Goal: Task Accomplishment & Management: Use online tool/utility

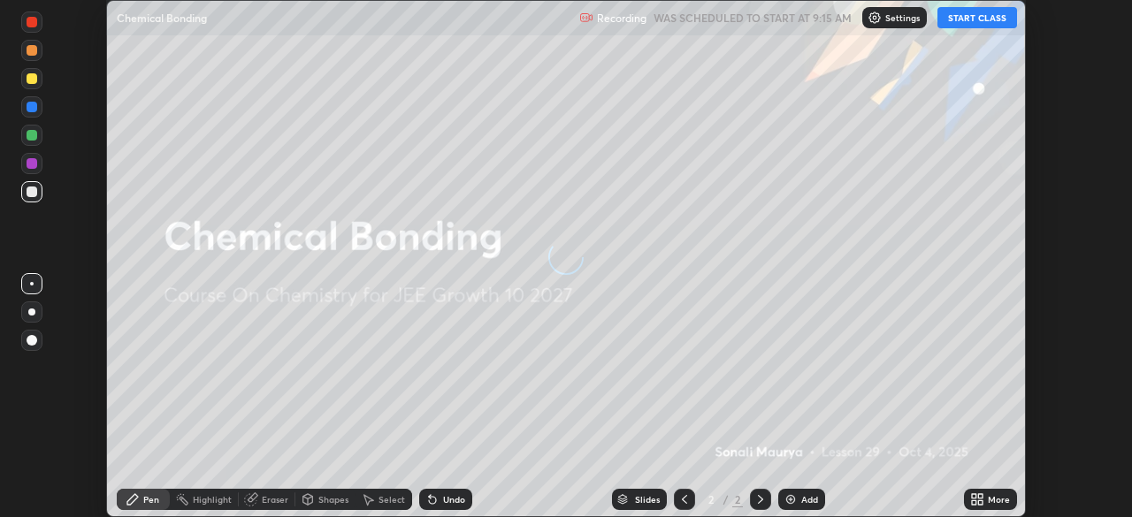
scroll to position [517, 1131]
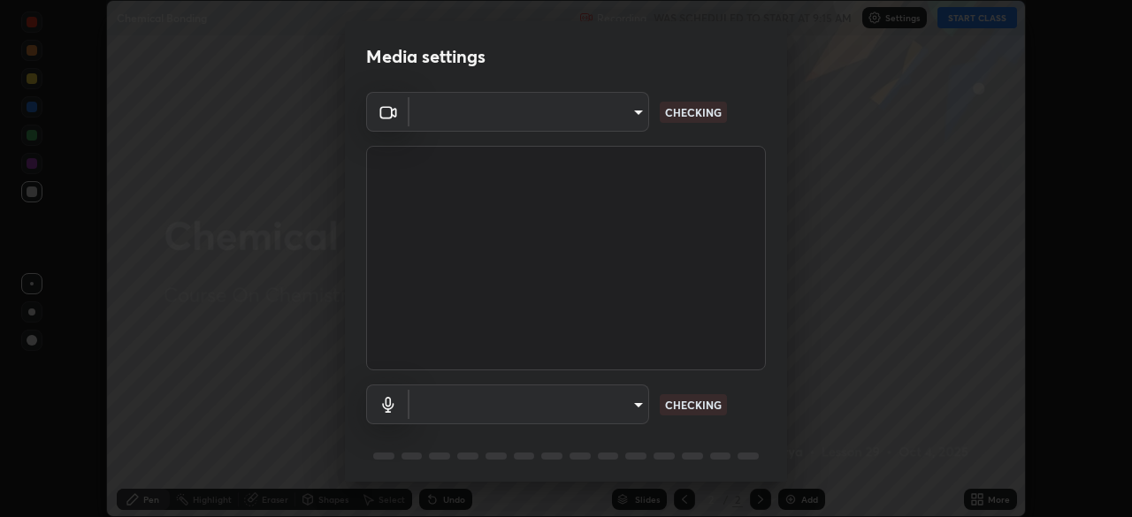
type input "b45de7ee0fa5affbd86f381d9850d11959442b20ac23425cf08cd12c60232317"
type input "default"
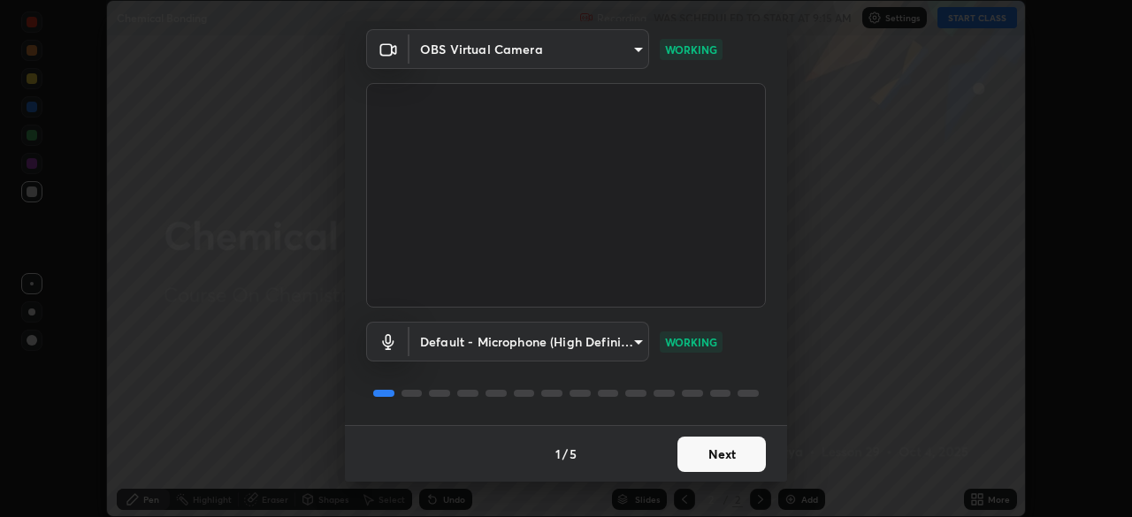
click at [698, 454] on button "Next" at bounding box center [721, 454] width 88 height 35
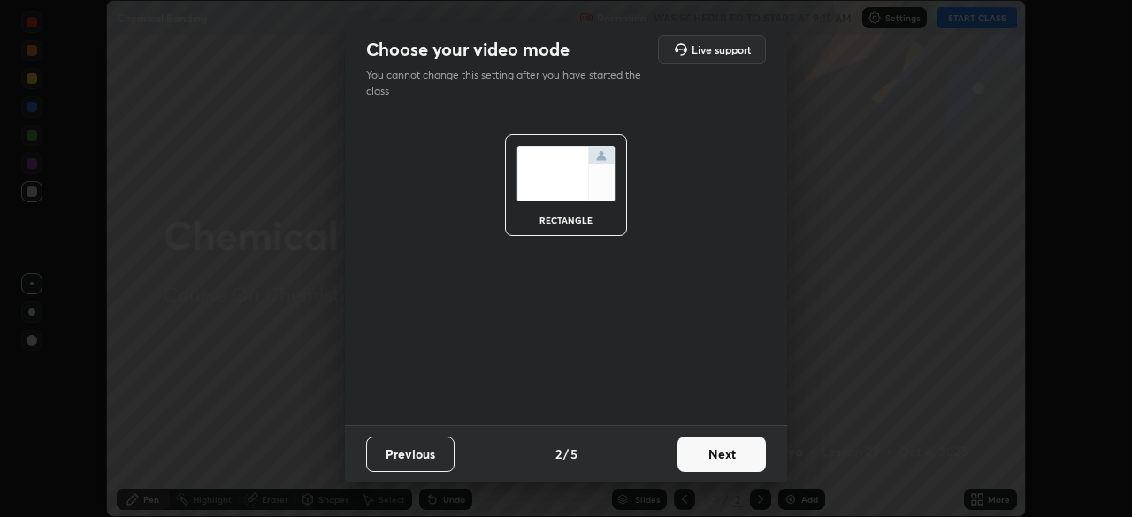
click at [718, 459] on button "Next" at bounding box center [721, 454] width 88 height 35
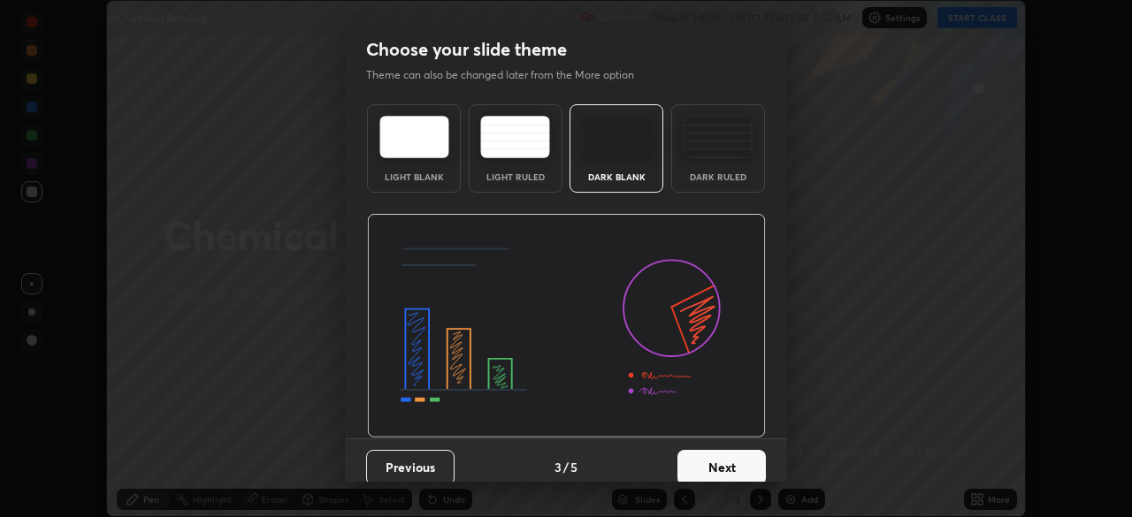
scroll to position [13, 0]
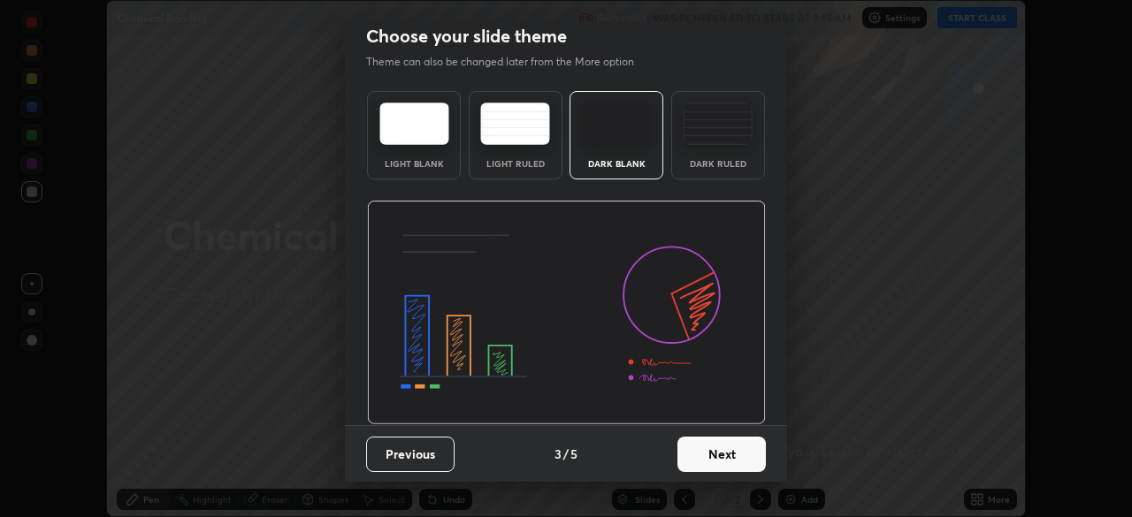
click at [709, 455] on button "Next" at bounding box center [721, 454] width 88 height 35
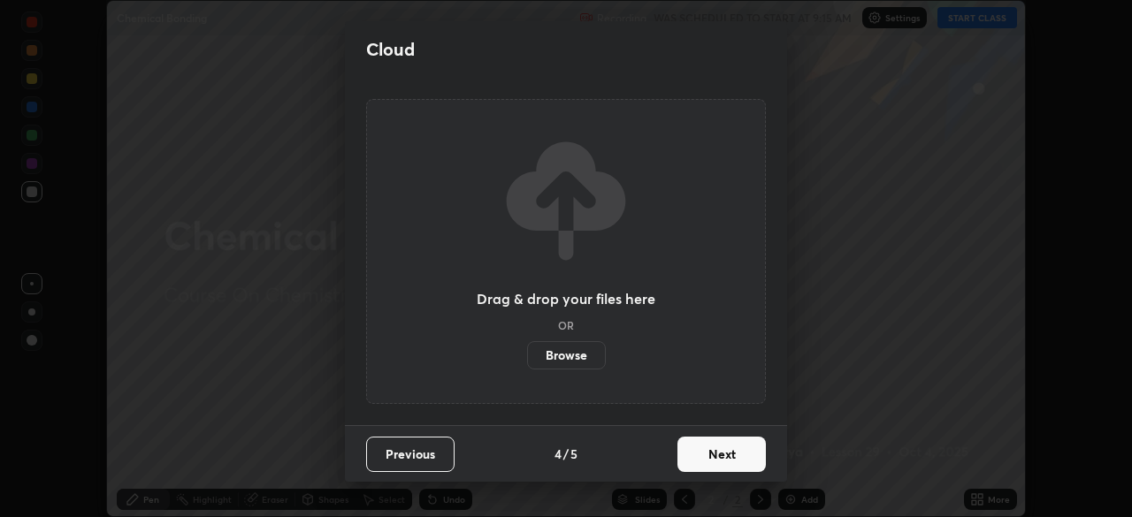
click at [704, 461] on button "Next" at bounding box center [721, 454] width 88 height 35
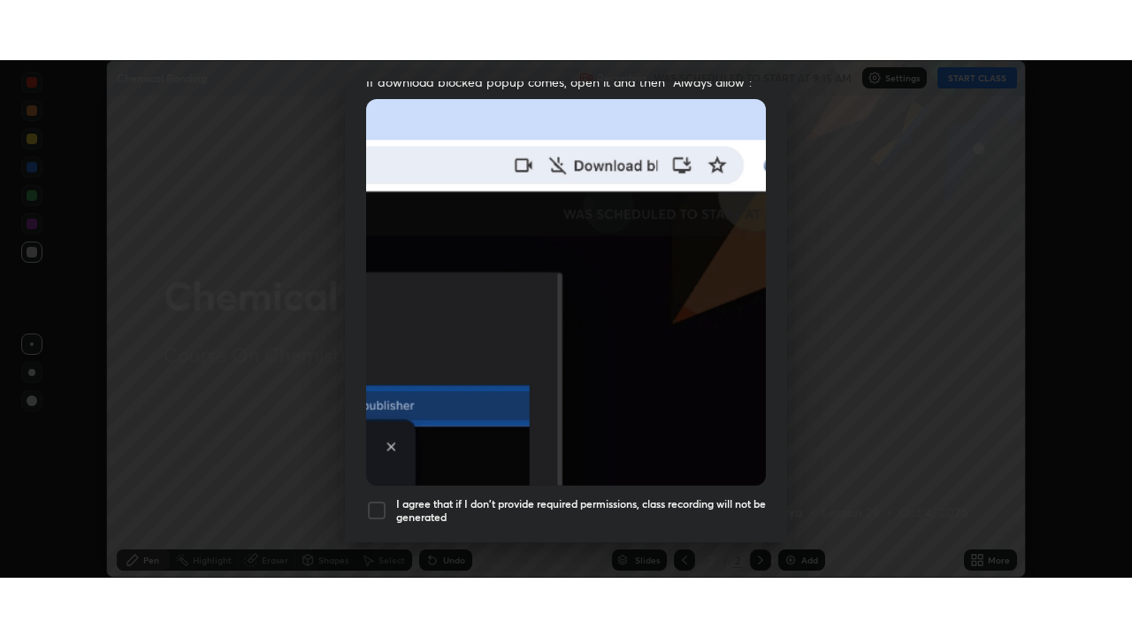
scroll to position [423, 0]
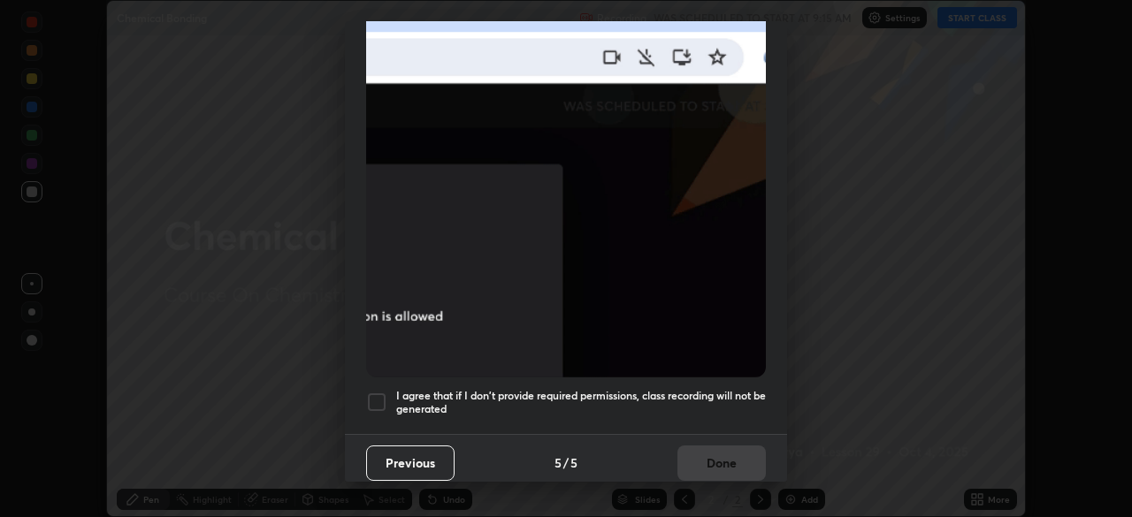
click at [381, 397] on div at bounding box center [376, 402] width 21 height 21
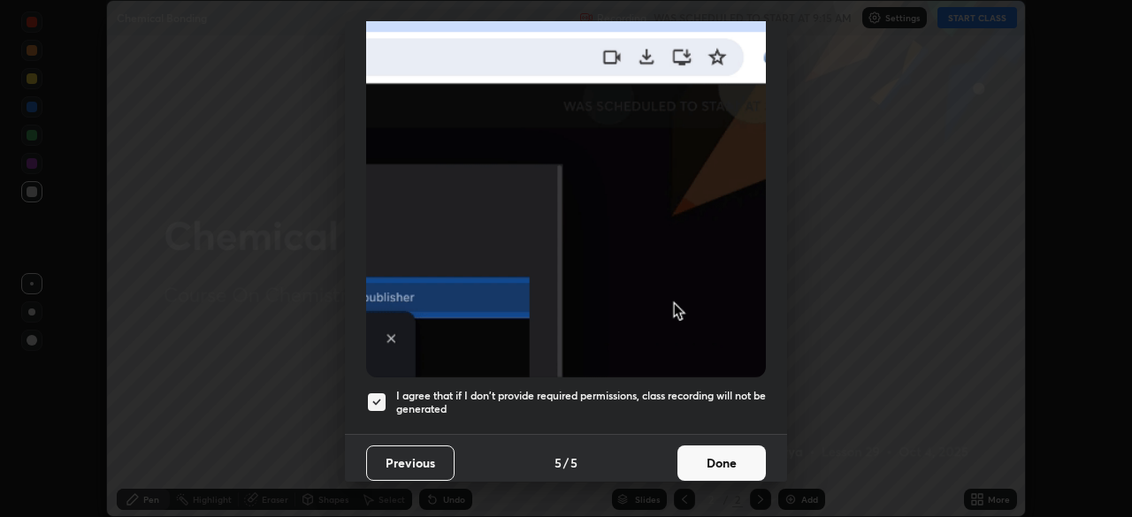
click at [714, 456] on button "Done" at bounding box center [721, 463] width 88 height 35
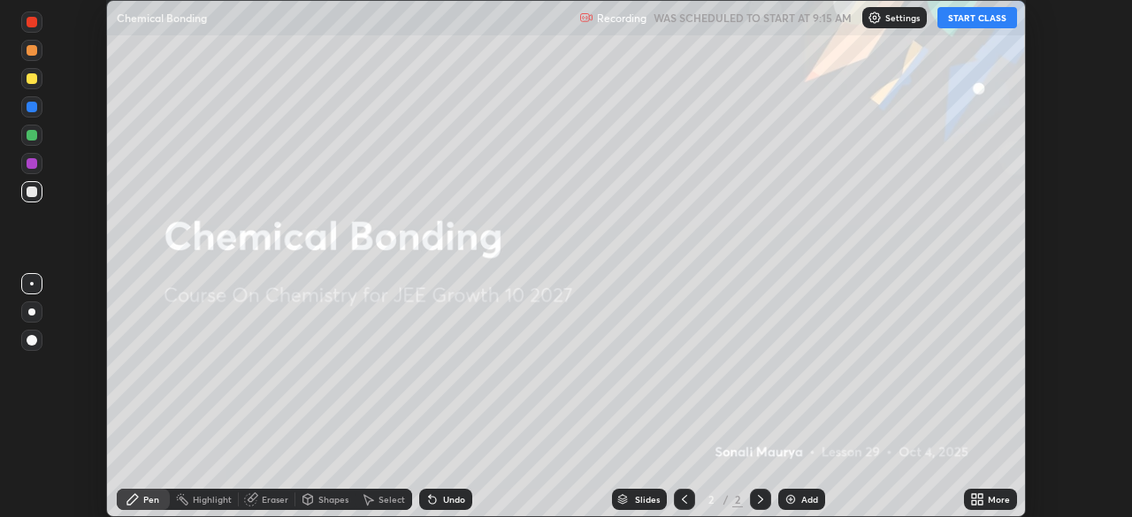
click at [976, 21] on button "START CLASS" at bounding box center [977, 17] width 80 height 21
click at [993, 502] on div "More" at bounding box center [998, 499] width 22 height 9
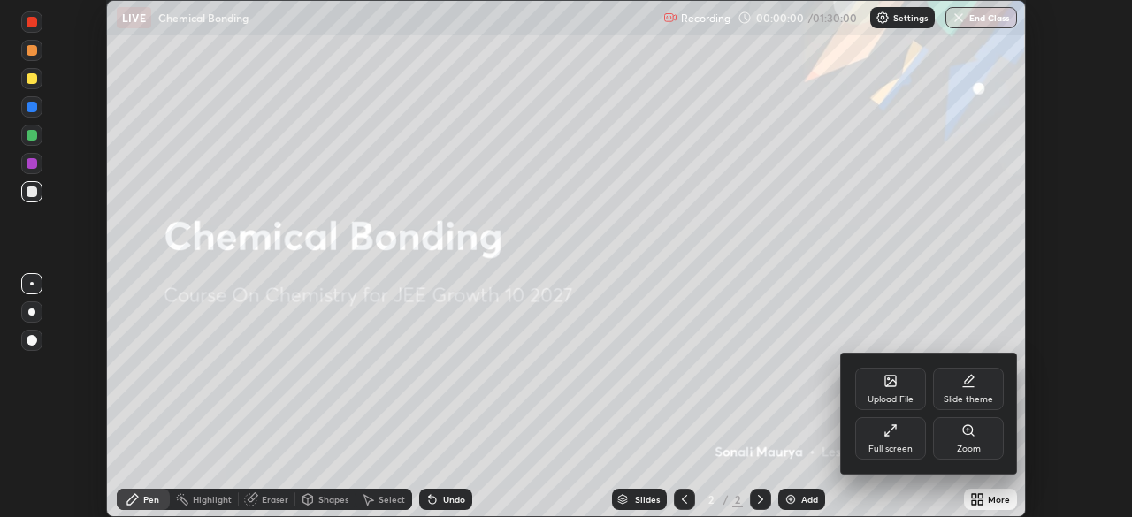
click at [902, 441] on div "Full screen" at bounding box center [890, 438] width 71 height 42
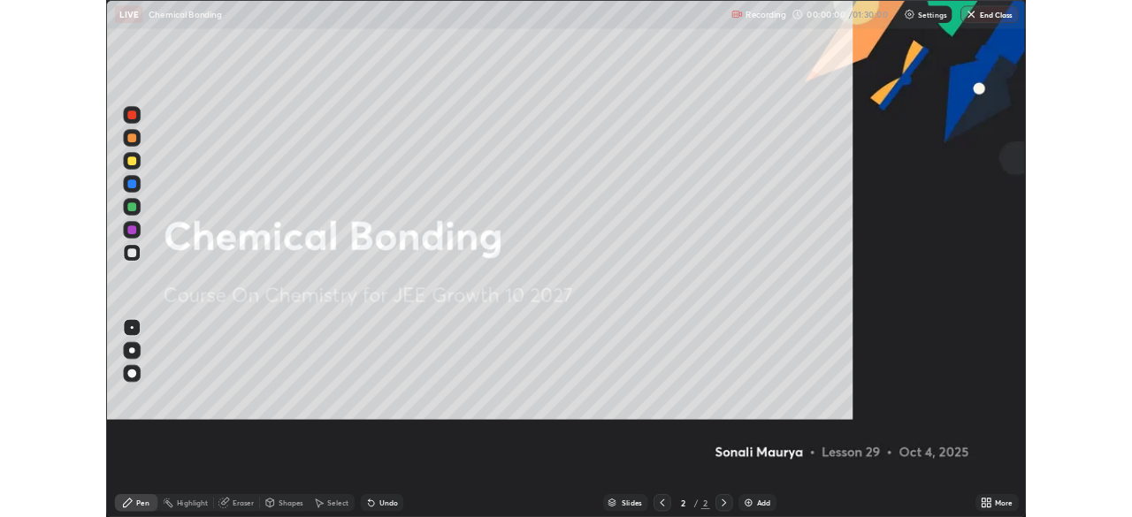
scroll to position [637, 1132]
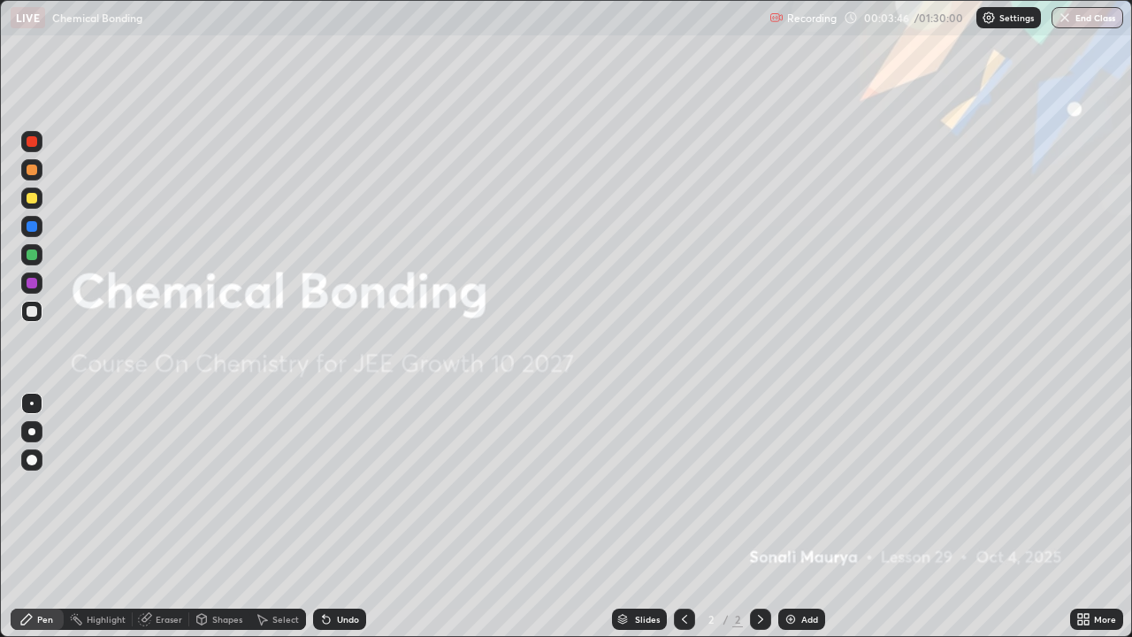
click at [783, 516] on img at bounding box center [790, 619] width 14 height 14
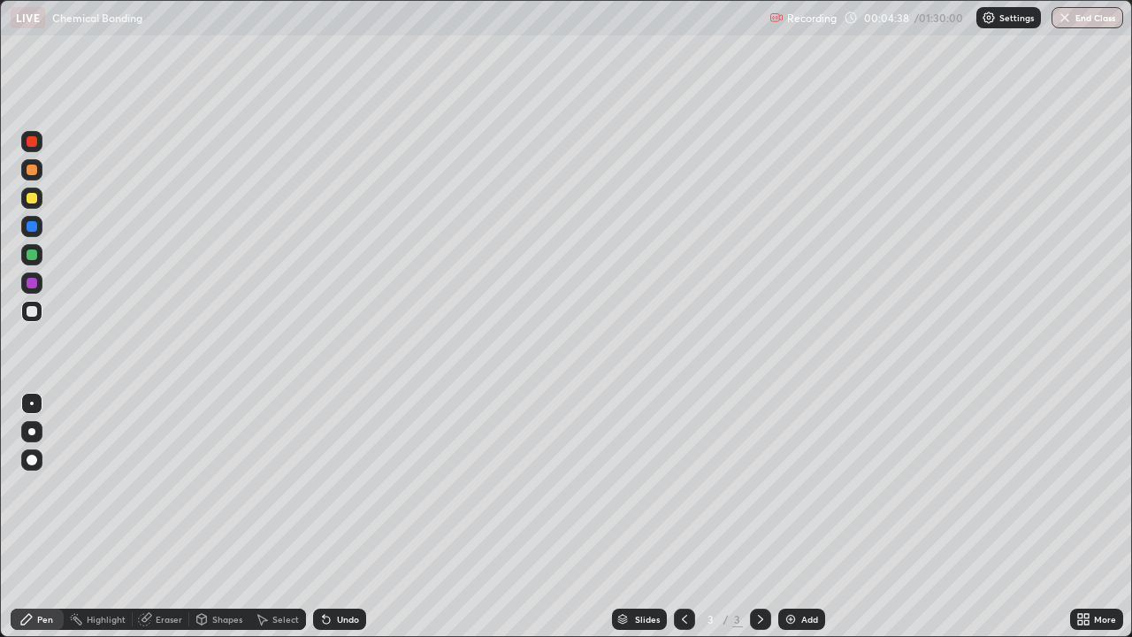
click at [36, 255] on div at bounding box center [32, 254] width 11 height 11
click at [161, 516] on div "Eraser" at bounding box center [169, 618] width 27 height 9
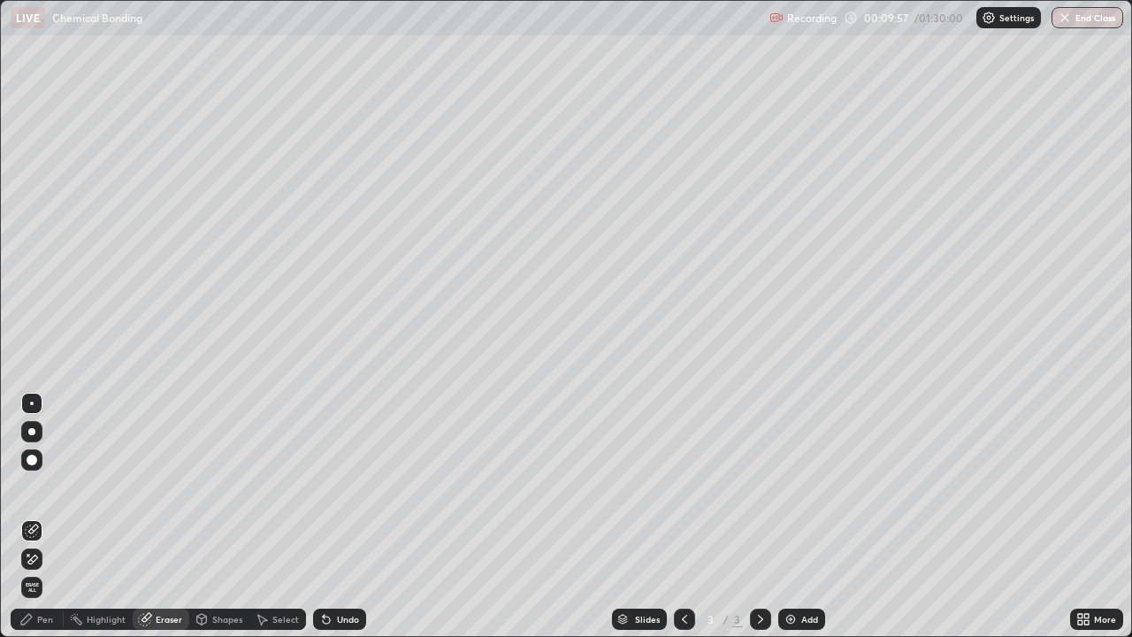
click at [52, 516] on div "Pen" at bounding box center [45, 618] width 16 height 9
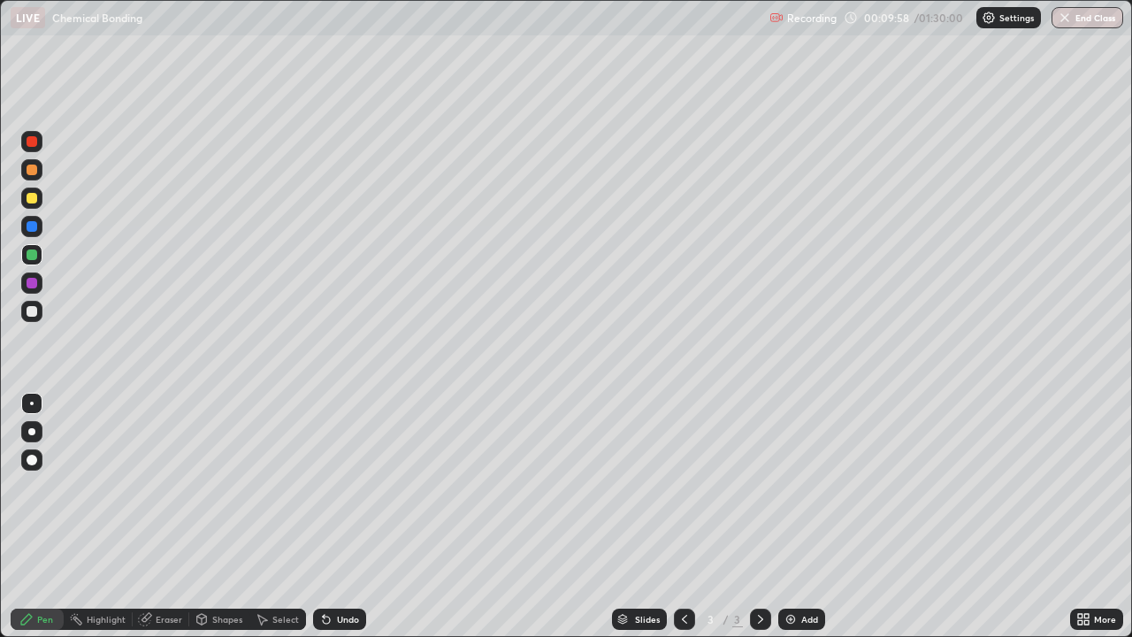
click at [32, 311] on div at bounding box center [32, 311] width 11 height 11
click at [177, 516] on div "Eraser" at bounding box center [169, 618] width 27 height 9
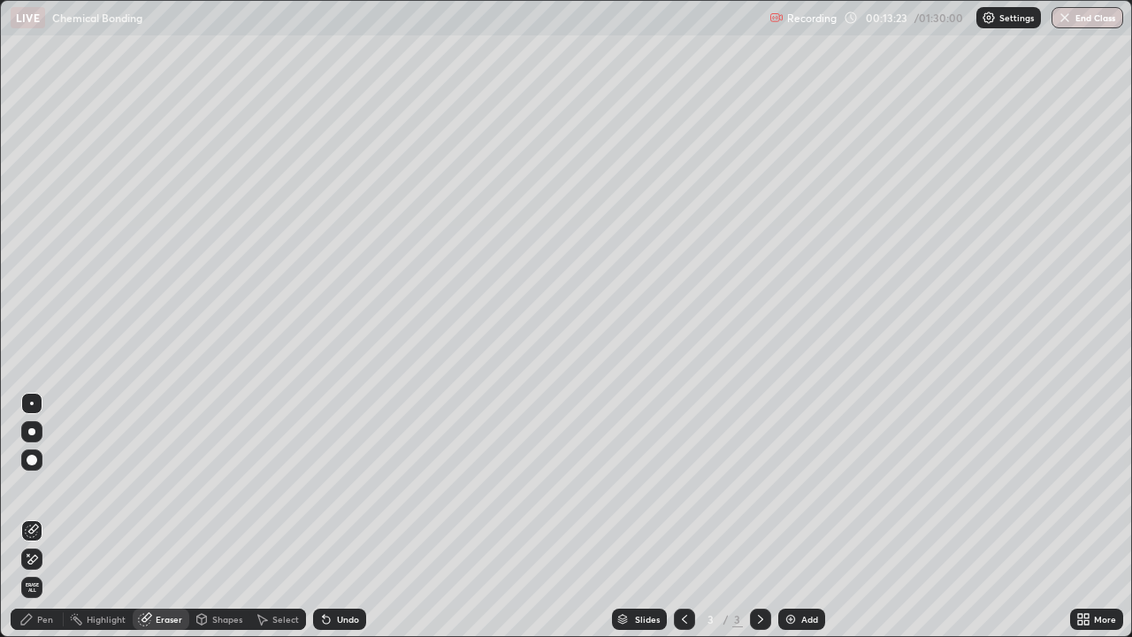
click at [43, 516] on div "Pen" at bounding box center [45, 618] width 16 height 9
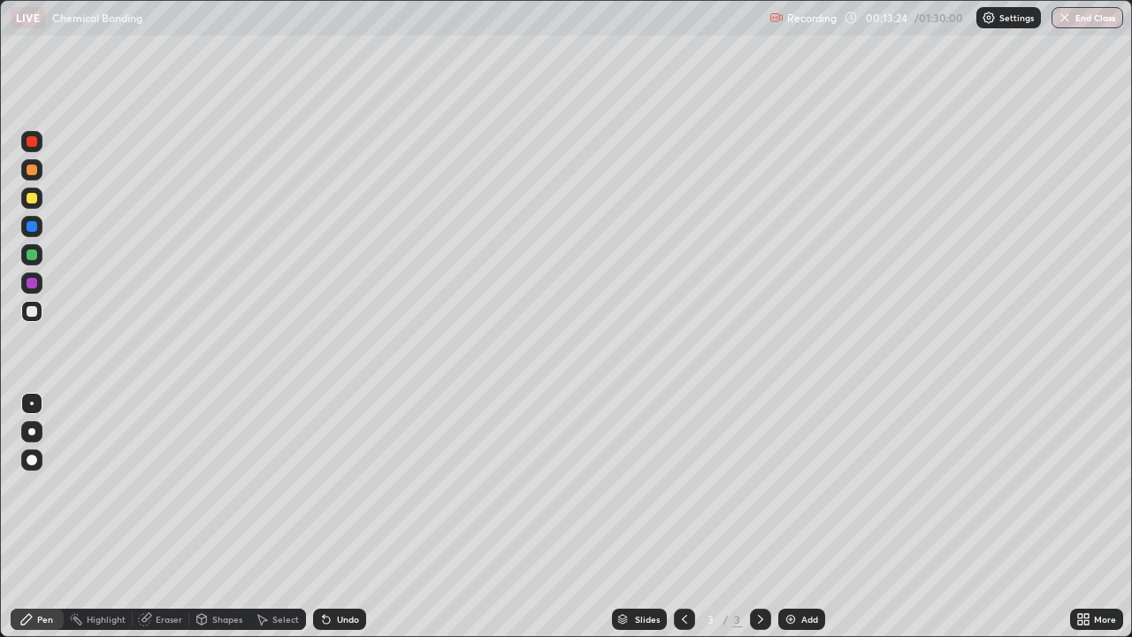
click at [32, 283] on div at bounding box center [32, 283] width 11 height 11
click at [680, 516] on icon at bounding box center [684, 619] width 14 height 14
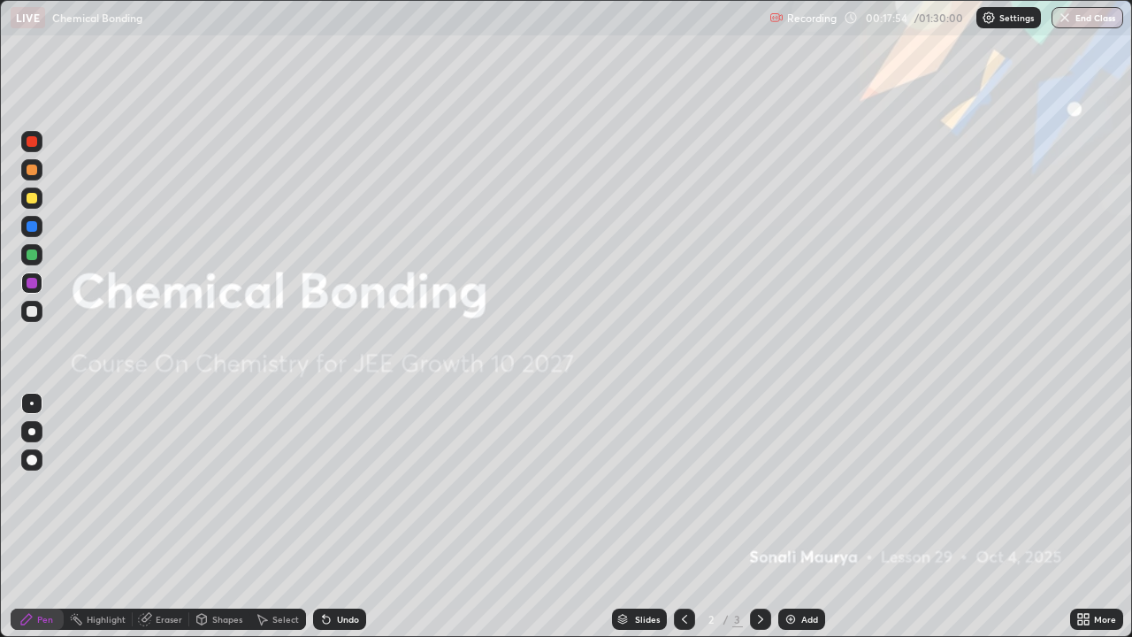
click at [765, 516] on icon at bounding box center [760, 619] width 14 height 14
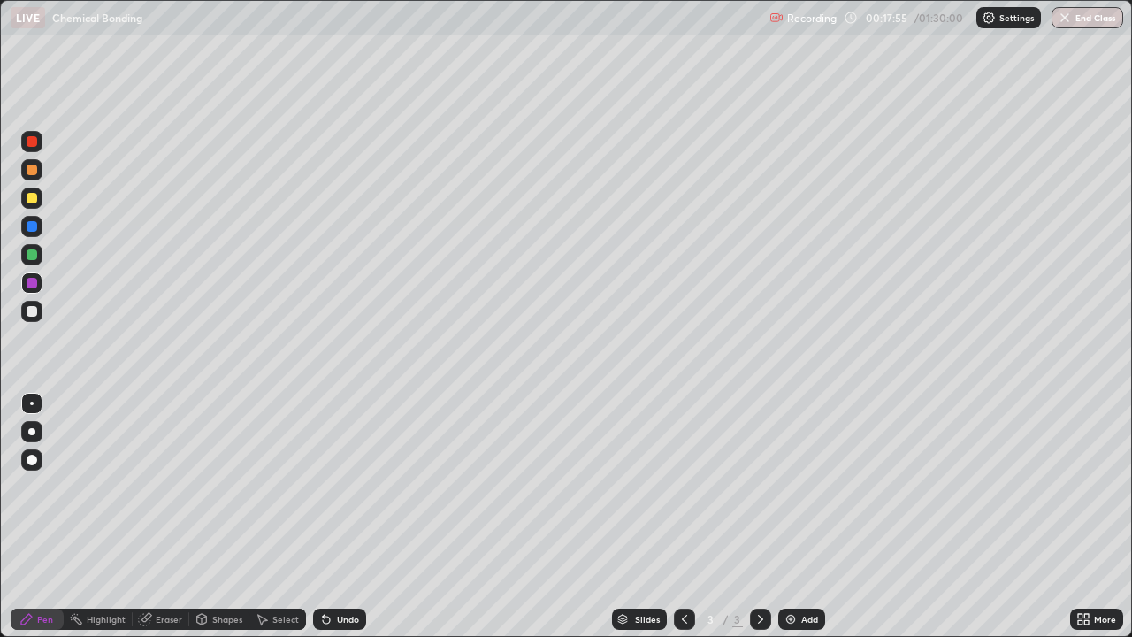
click at [755, 516] on icon at bounding box center [760, 619] width 14 height 14
click at [796, 516] on img at bounding box center [790, 619] width 14 height 14
click at [789, 516] on img at bounding box center [790, 619] width 14 height 14
click at [345, 516] on div "Undo" at bounding box center [348, 618] width 22 height 9
click at [31, 255] on div at bounding box center [32, 254] width 11 height 11
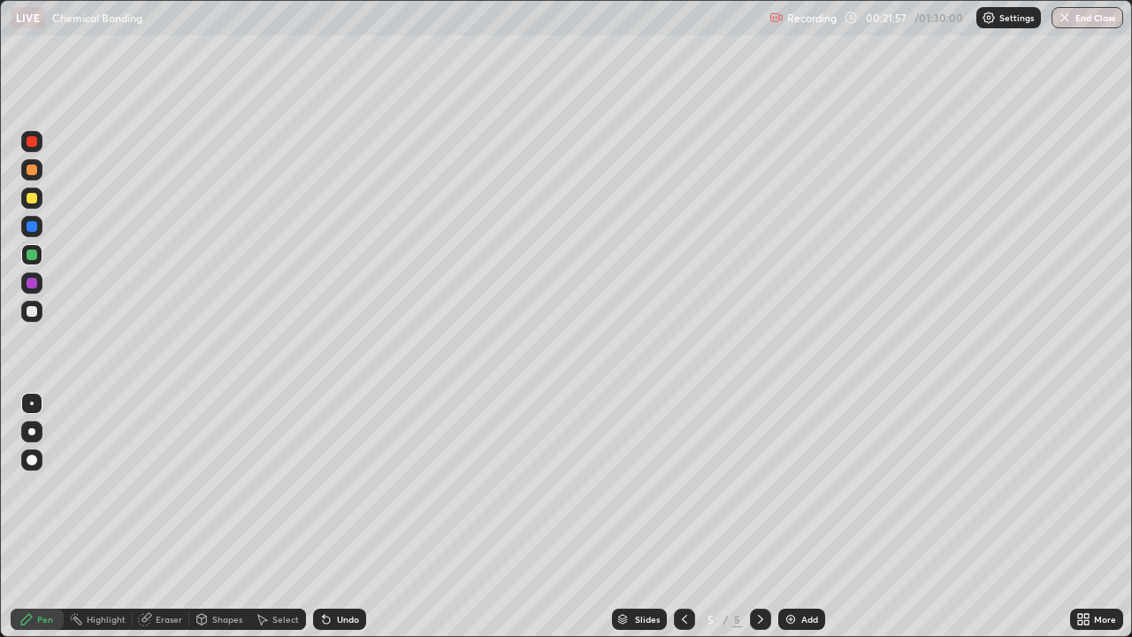
click at [171, 516] on div "Eraser" at bounding box center [169, 618] width 27 height 9
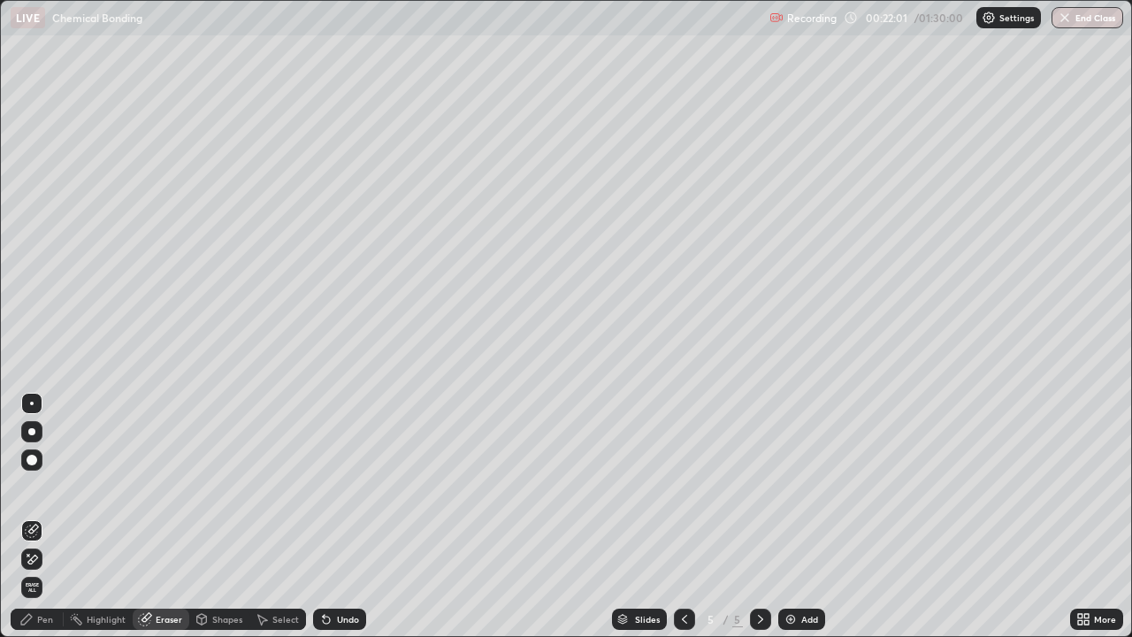
click at [45, 516] on div "Pen" at bounding box center [45, 618] width 16 height 9
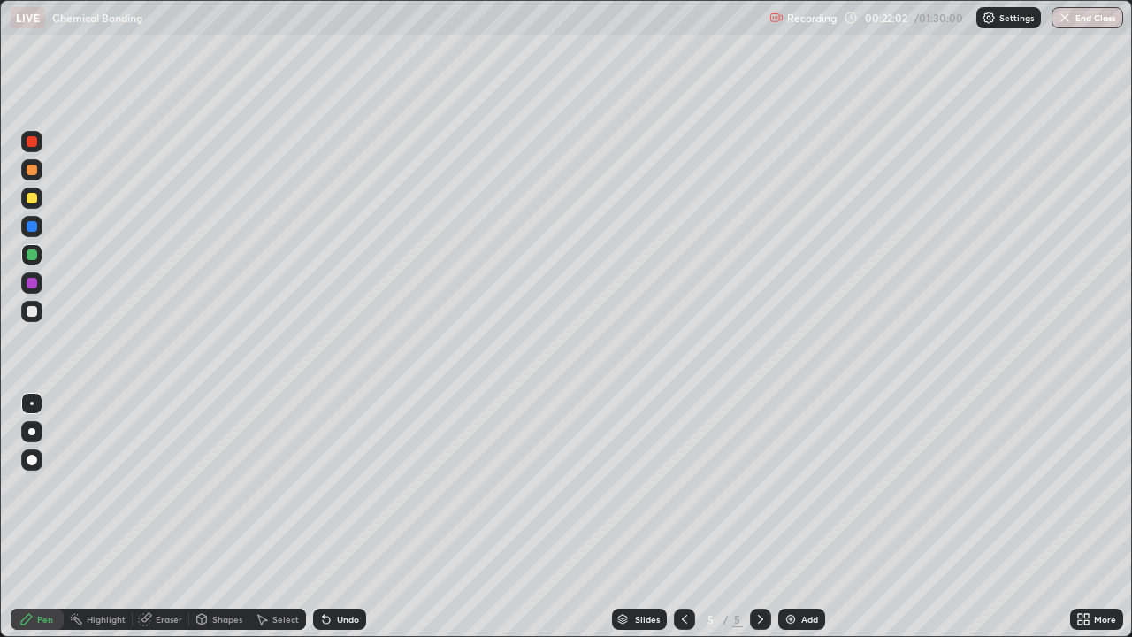
click at [31, 282] on div at bounding box center [32, 283] width 11 height 11
click at [36, 254] on div at bounding box center [32, 254] width 11 height 11
click at [32, 195] on div at bounding box center [32, 198] width 11 height 11
click at [339, 516] on div "Undo" at bounding box center [348, 618] width 22 height 9
click at [34, 227] on div at bounding box center [32, 226] width 11 height 11
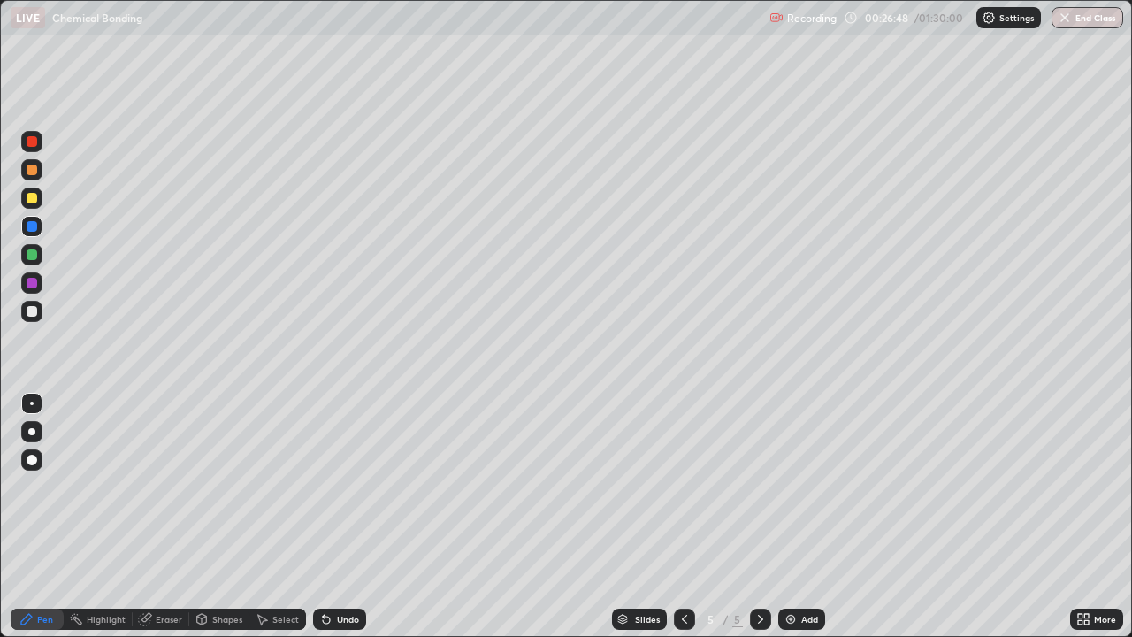
click at [32, 311] on div at bounding box center [32, 311] width 11 height 11
click at [34, 202] on div at bounding box center [32, 198] width 11 height 11
click at [32, 170] on div at bounding box center [32, 169] width 11 height 11
click at [27, 281] on div at bounding box center [32, 283] width 11 height 11
click at [804, 516] on div "Add" at bounding box center [809, 618] width 17 height 9
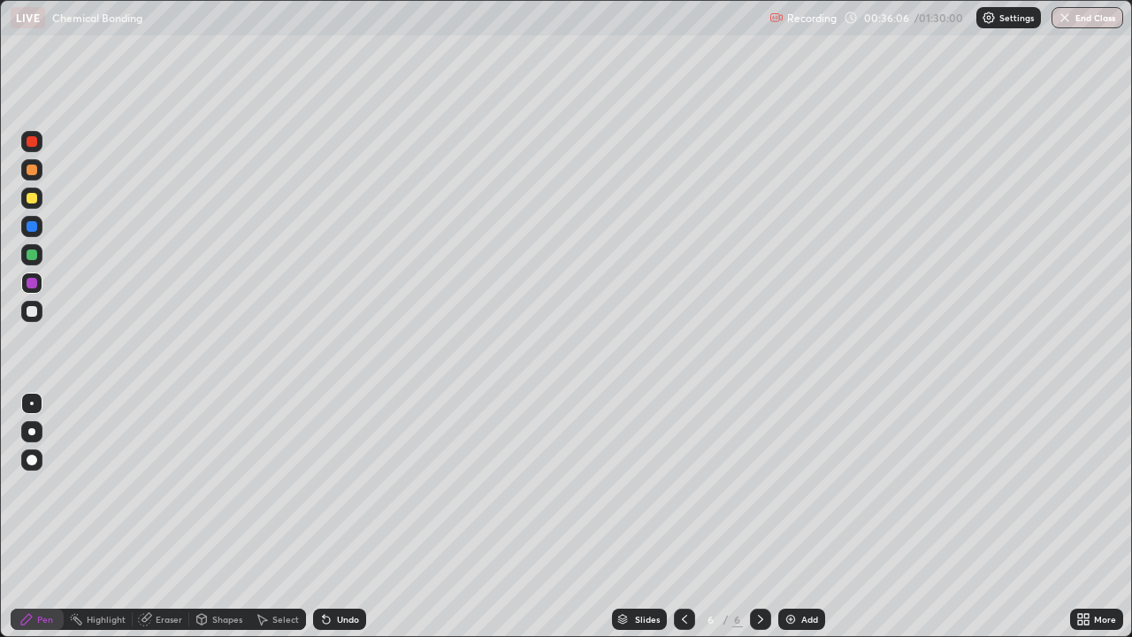
click at [161, 516] on div "Eraser" at bounding box center [169, 618] width 27 height 9
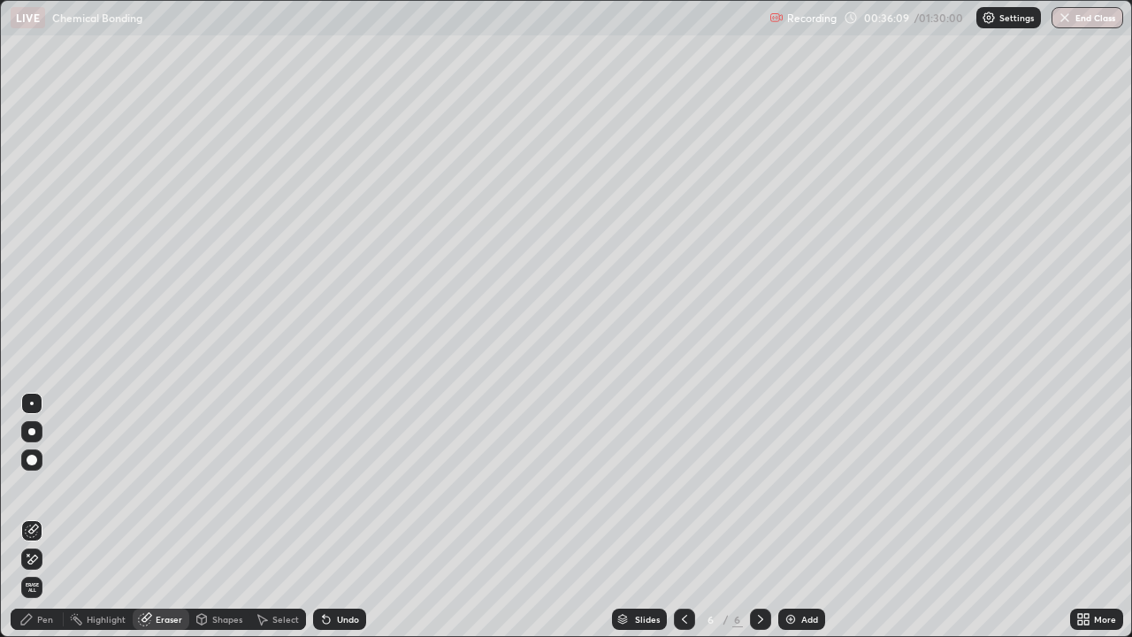
click at [54, 516] on div "Pen" at bounding box center [37, 618] width 53 height 21
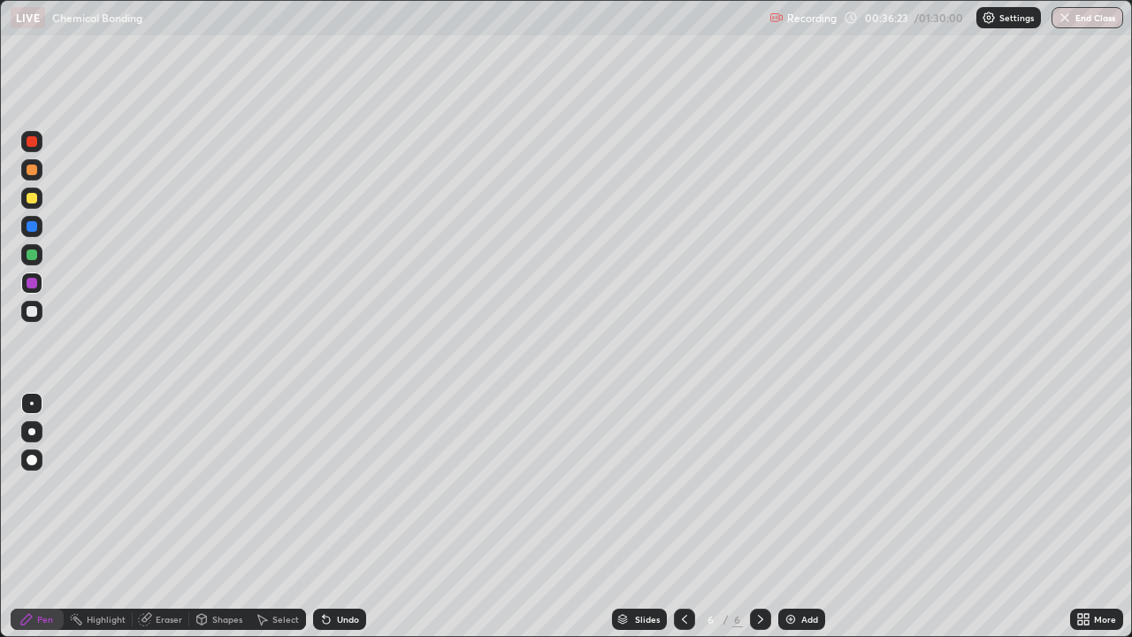
click at [164, 516] on div "Eraser" at bounding box center [169, 618] width 27 height 9
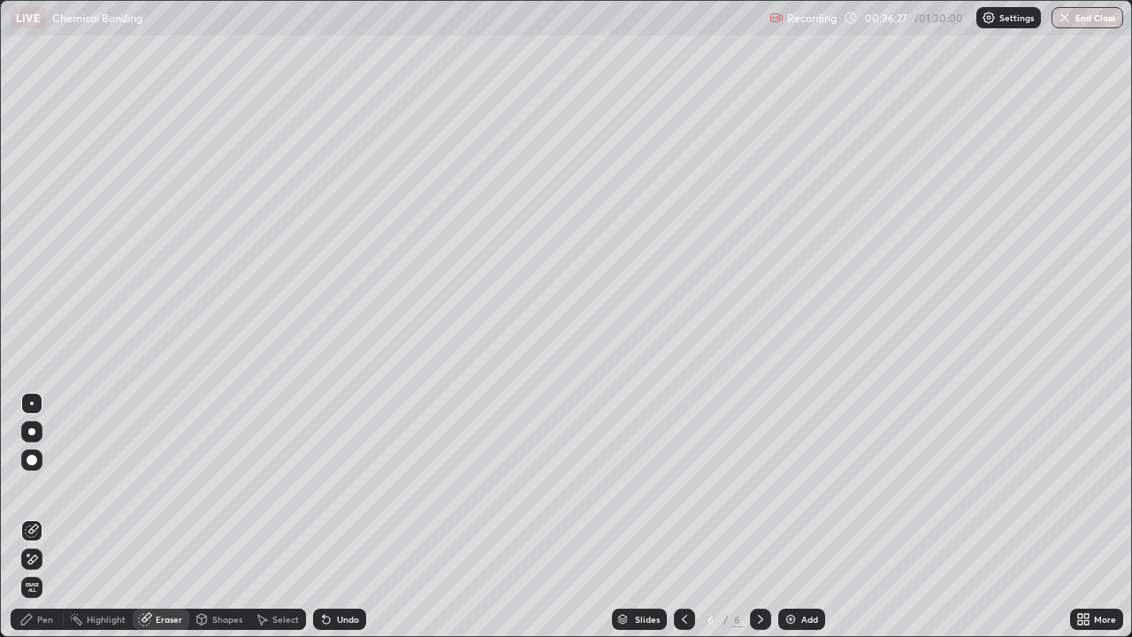
click at [45, 516] on div "Pen" at bounding box center [45, 618] width 16 height 9
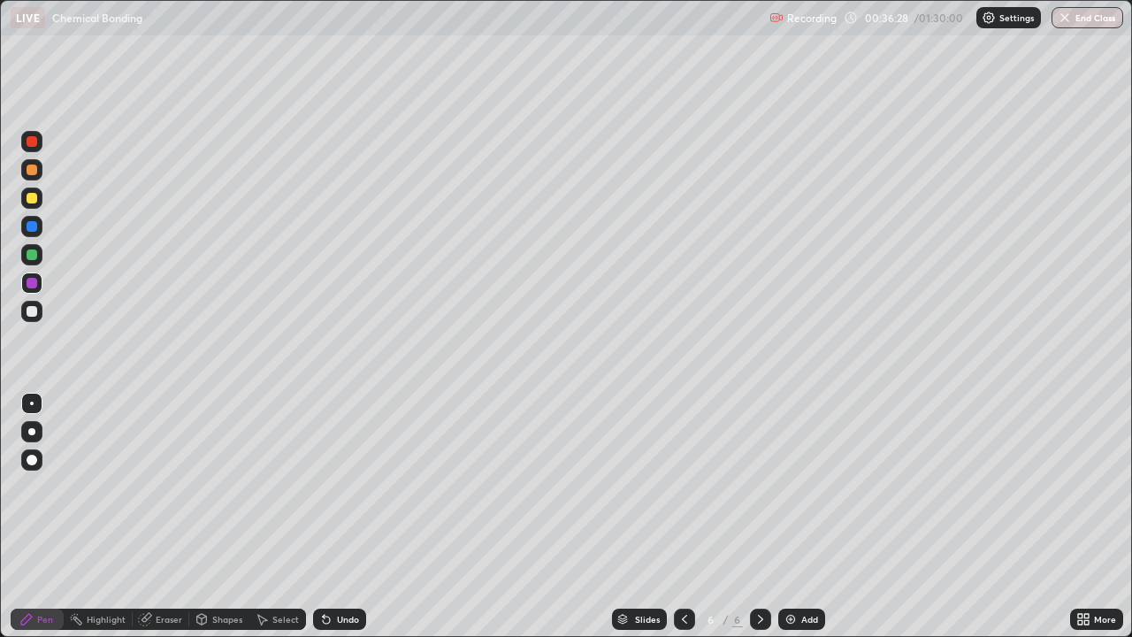
click at [32, 283] on div at bounding box center [32, 283] width 11 height 11
click at [157, 516] on div "Eraser" at bounding box center [169, 618] width 27 height 9
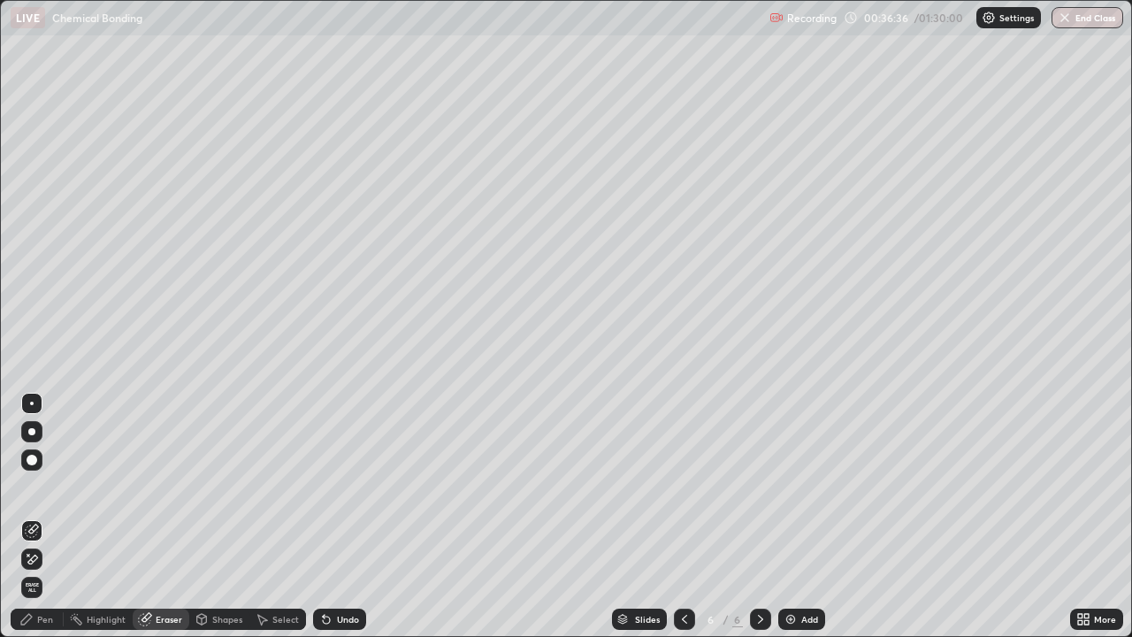
click at [52, 516] on div "Pen" at bounding box center [45, 618] width 16 height 9
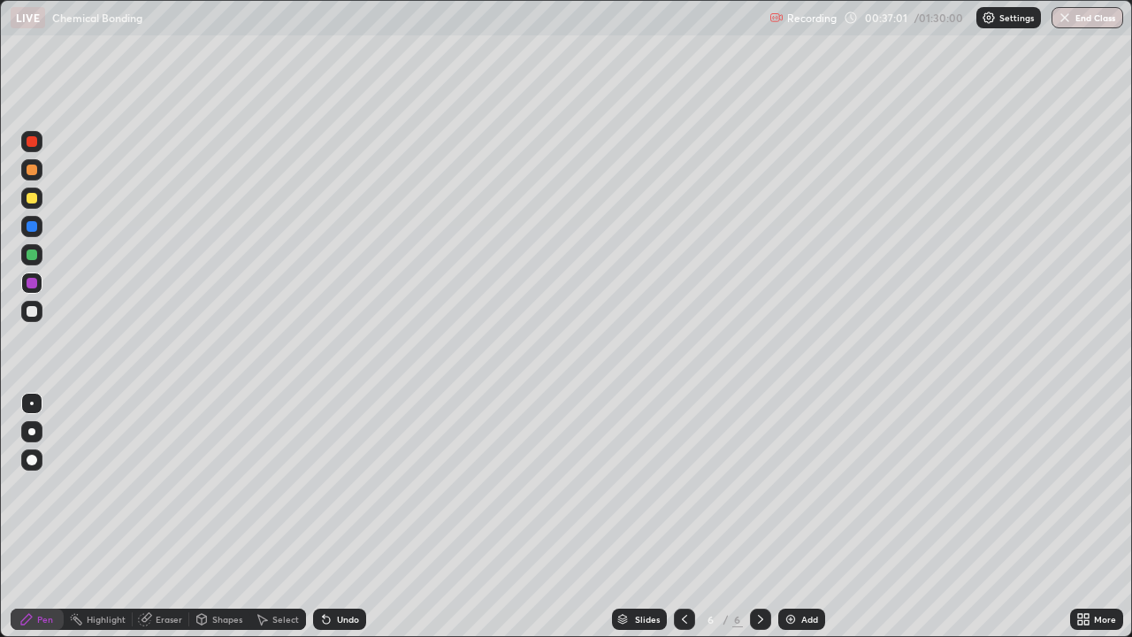
click at [181, 516] on div "Eraser" at bounding box center [161, 618] width 57 height 21
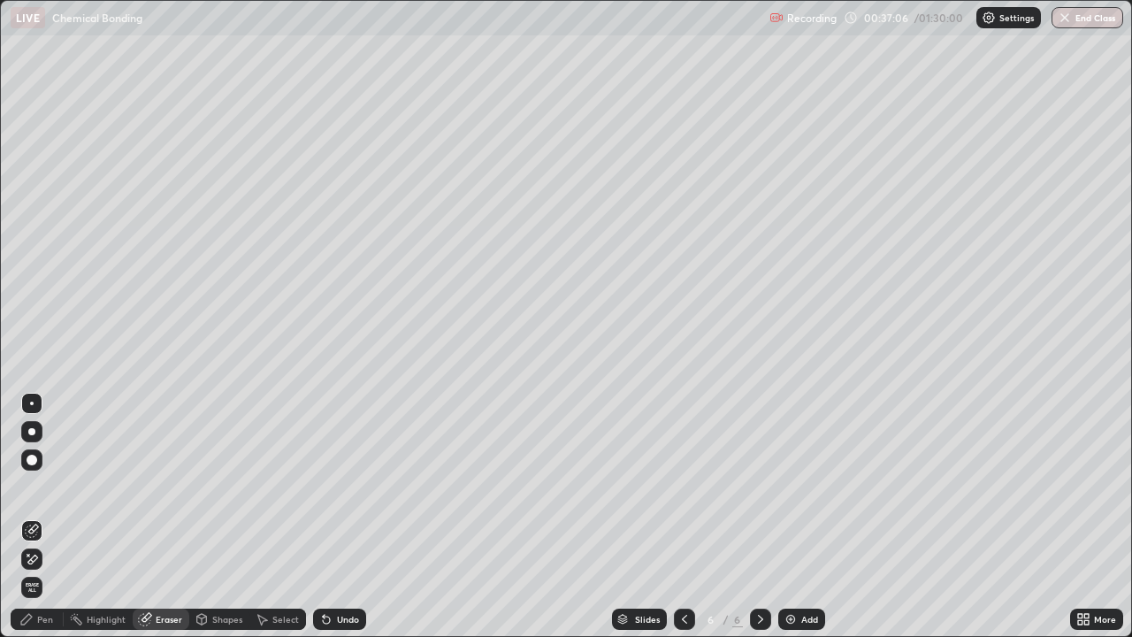
click at [50, 516] on div "Pen" at bounding box center [45, 618] width 16 height 9
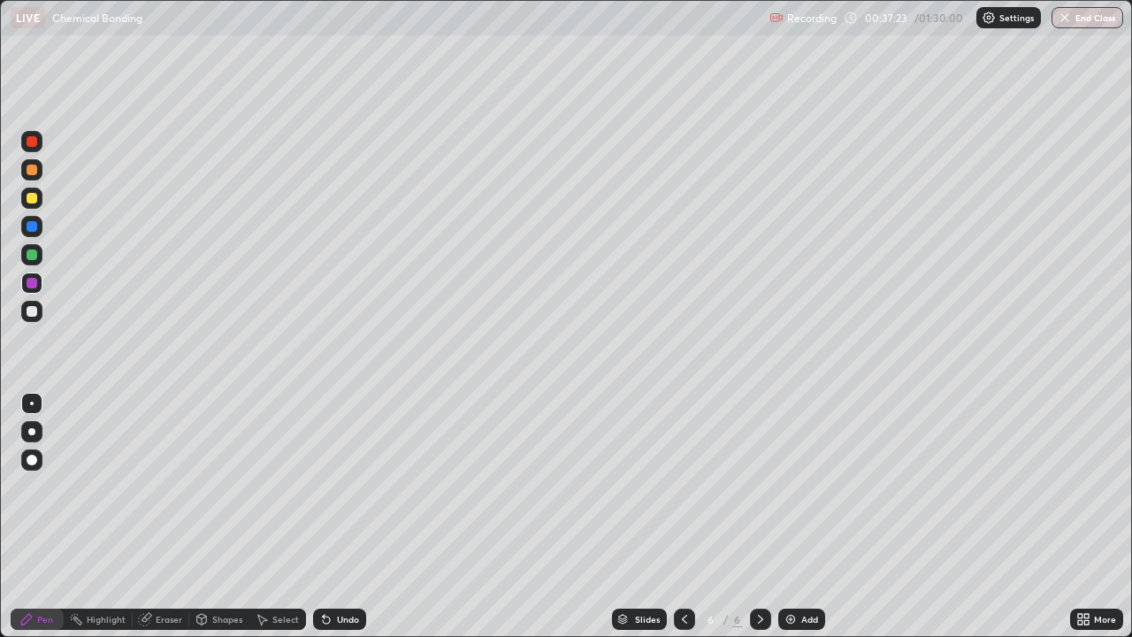
click at [160, 516] on div "Eraser" at bounding box center [169, 618] width 27 height 9
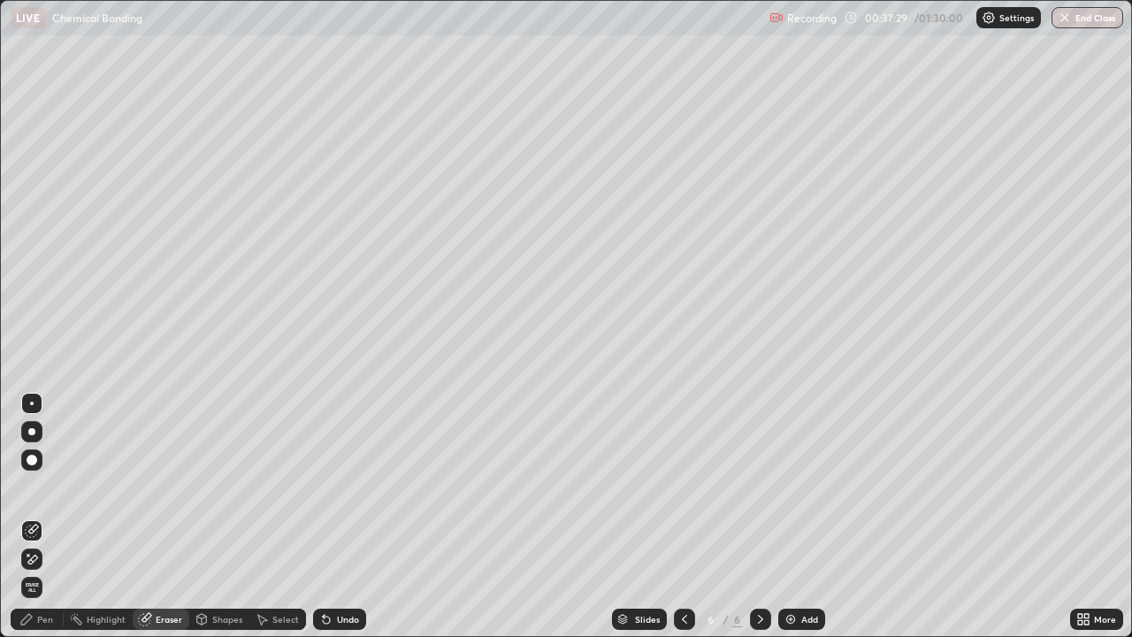
click at [38, 516] on div "Pen" at bounding box center [45, 618] width 16 height 9
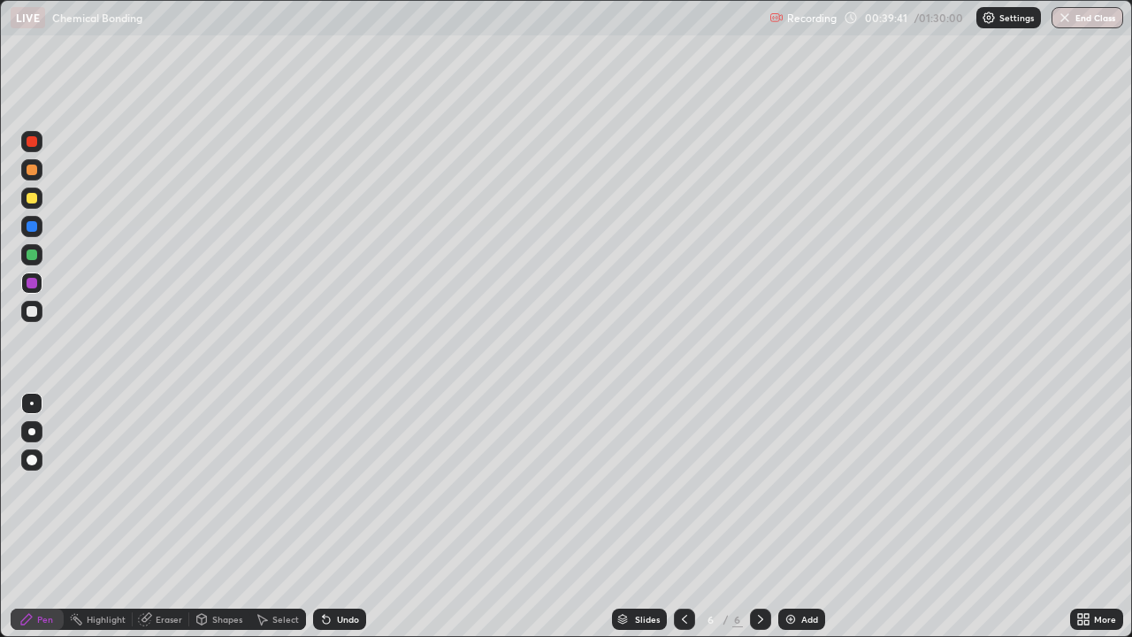
click at [688, 516] on icon at bounding box center [684, 619] width 14 height 14
click at [758, 516] on icon at bounding box center [760, 619] width 14 height 14
click at [687, 516] on icon at bounding box center [684, 619] width 14 height 14
click at [787, 516] on img at bounding box center [790, 619] width 14 height 14
click at [353, 516] on div "Undo" at bounding box center [348, 618] width 22 height 9
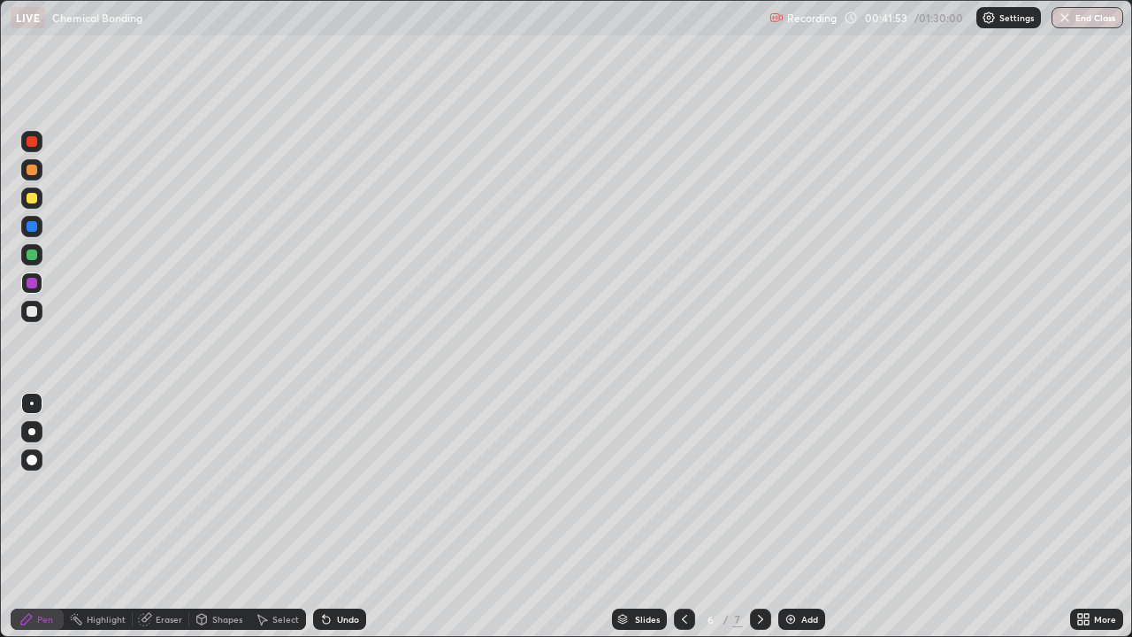
click at [347, 516] on div "Undo" at bounding box center [348, 618] width 22 height 9
click at [759, 516] on icon at bounding box center [760, 619] width 14 height 14
click at [791, 516] on img at bounding box center [790, 619] width 14 height 14
click at [351, 516] on div "Undo" at bounding box center [348, 618] width 22 height 9
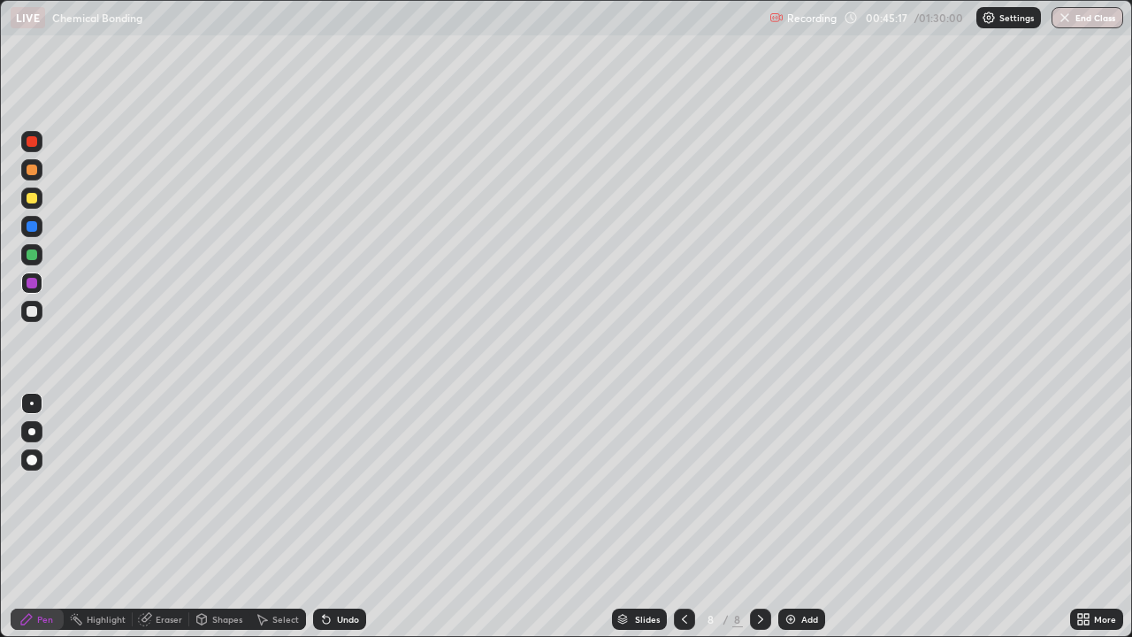
click at [346, 516] on div "Undo" at bounding box center [348, 618] width 22 height 9
click at [168, 516] on div "Eraser" at bounding box center [169, 618] width 27 height 9
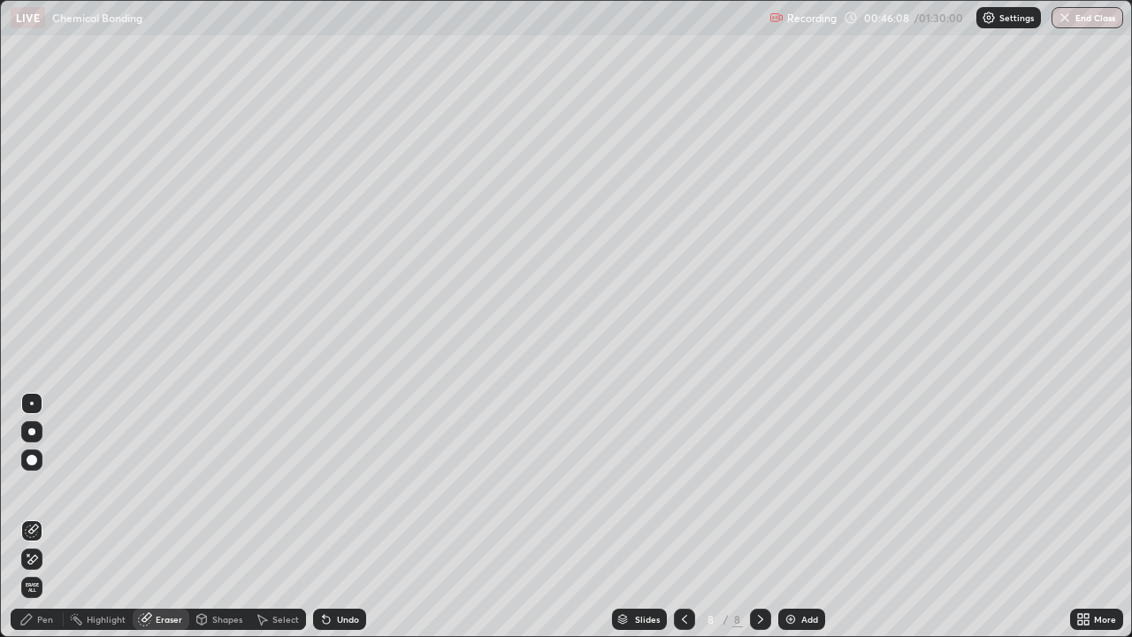
click at [42, 516] on div "Pen" at bounding box center [45, 618] width 16 height 9
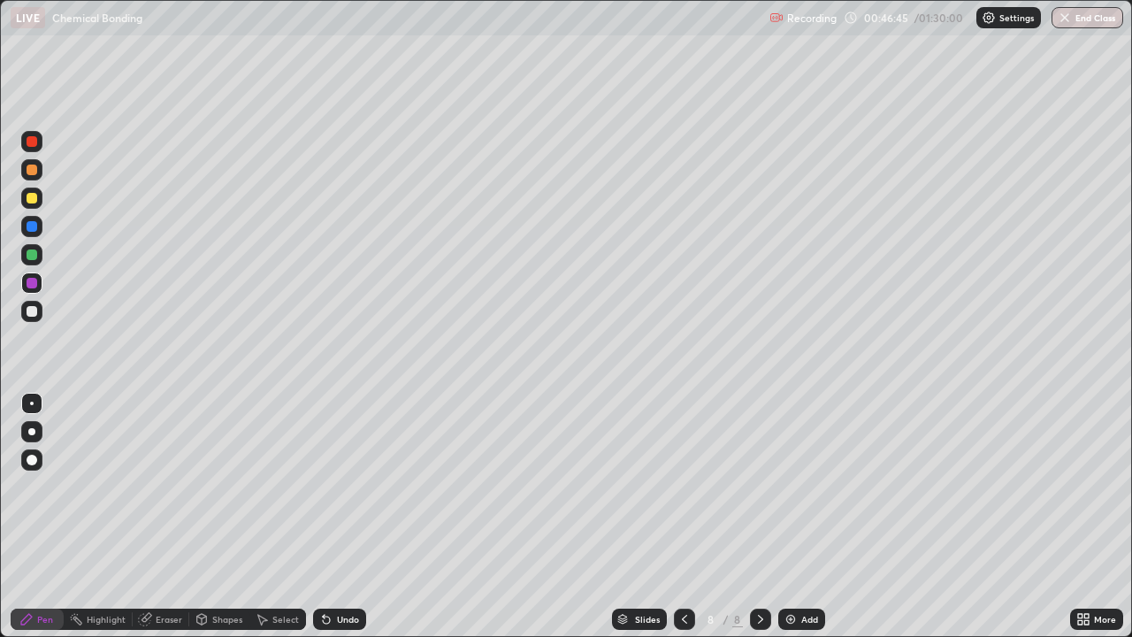
click at [30, 313] on div at bounding box center [32, 311] width 11 height 11
click at [34, 283] on div at bounding box center [32, 283] width 11 height 11
click at [35, 201] on div at bounding box center [32, 198] width 11 height 11
click at [34, 306] on div at bounding box center [32, 311] width 11 height 11
click at [759, 516] on icon at bounding box center [760, 619] width 14 height 14
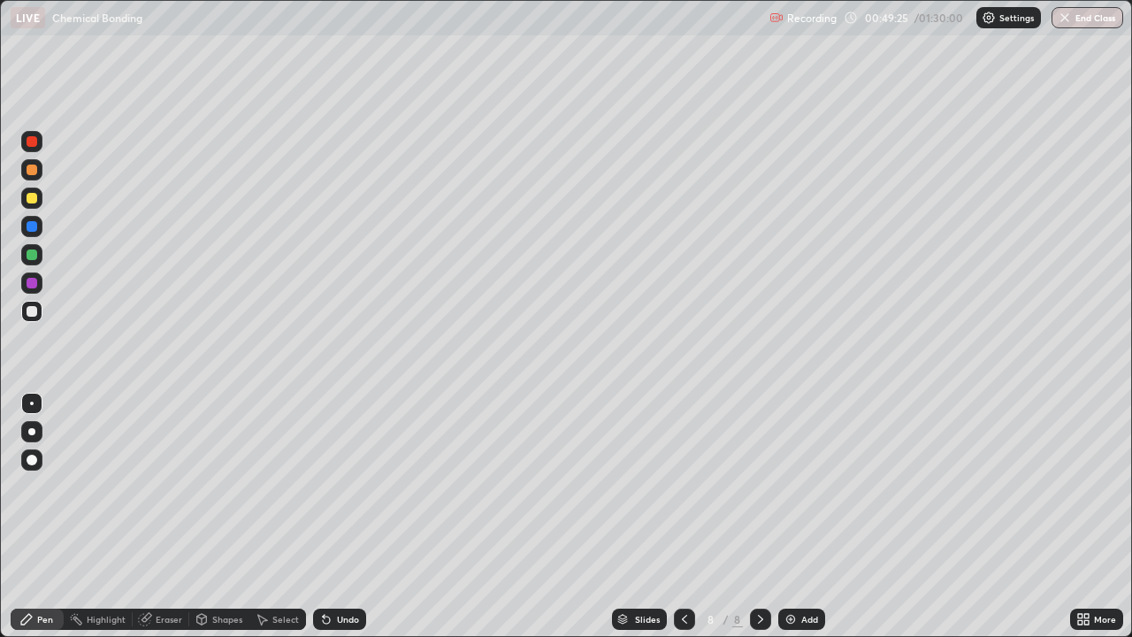
click at [803, 516] on div "Add" at bounding box center [809, 618] width 17 height 9
click at [36, 311] on div at bounding box center [32, 311] width 11 height 11
click at [32, 255] on div at bounding box center [32, 254] width 11 height 11
click at [32, 311] on div at bounding box center [32, 311] width 11 height 11
click at [32, 198] on div at bounding box center [32, 198] width 11 height 11
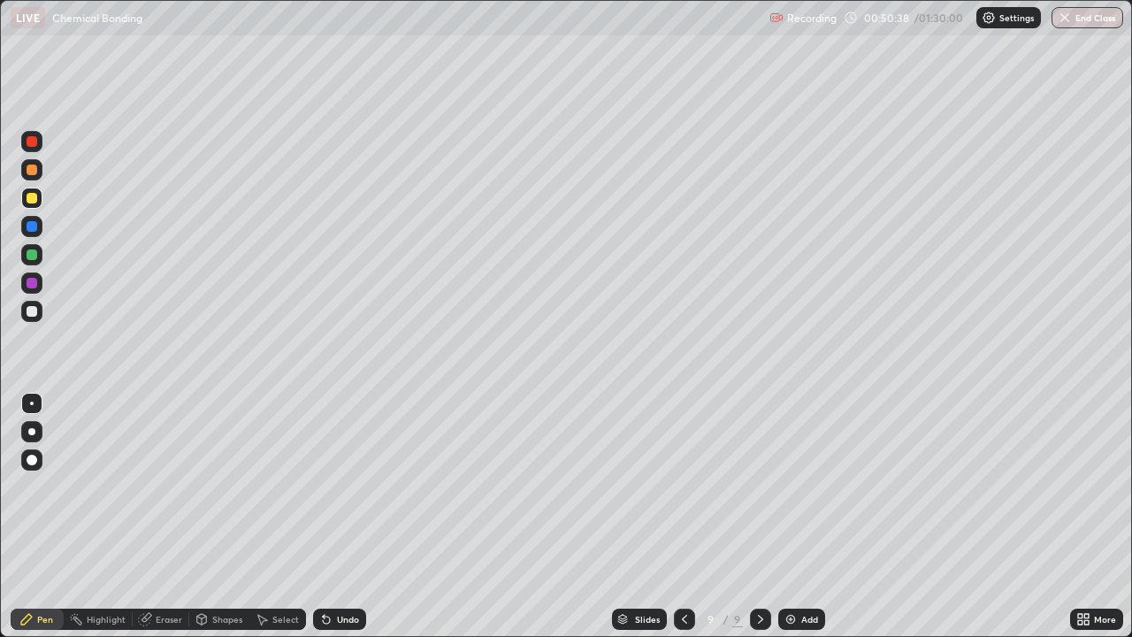
click at [174, 516] on div "Eraser" at bounding box center [169, 618] width 27 height 9
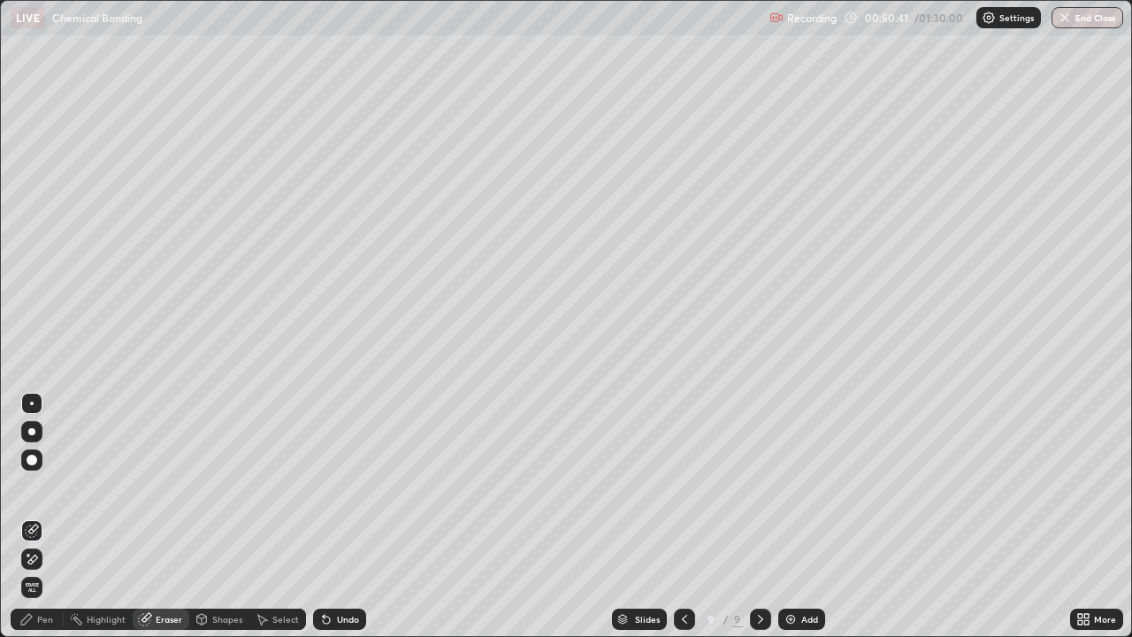
click at [46, 516] on div "Pen" at bounding box center [45, 618] width 16 height 9
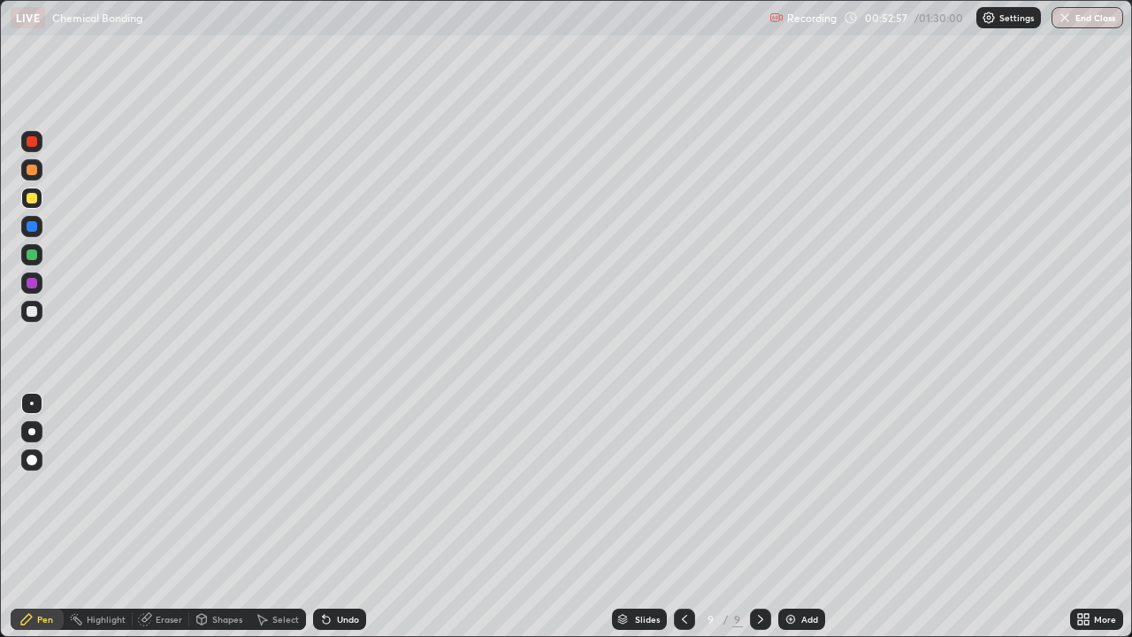
click at [798, 516] on div "Add" at bounding box center [801, 618] width 47 height 21
click at [36, 311] on div at bounding box center [32, 311] width 11 height 11
click at [181, 516] on div "Eraser" at bounding box center [161, 618] width 57 height 21
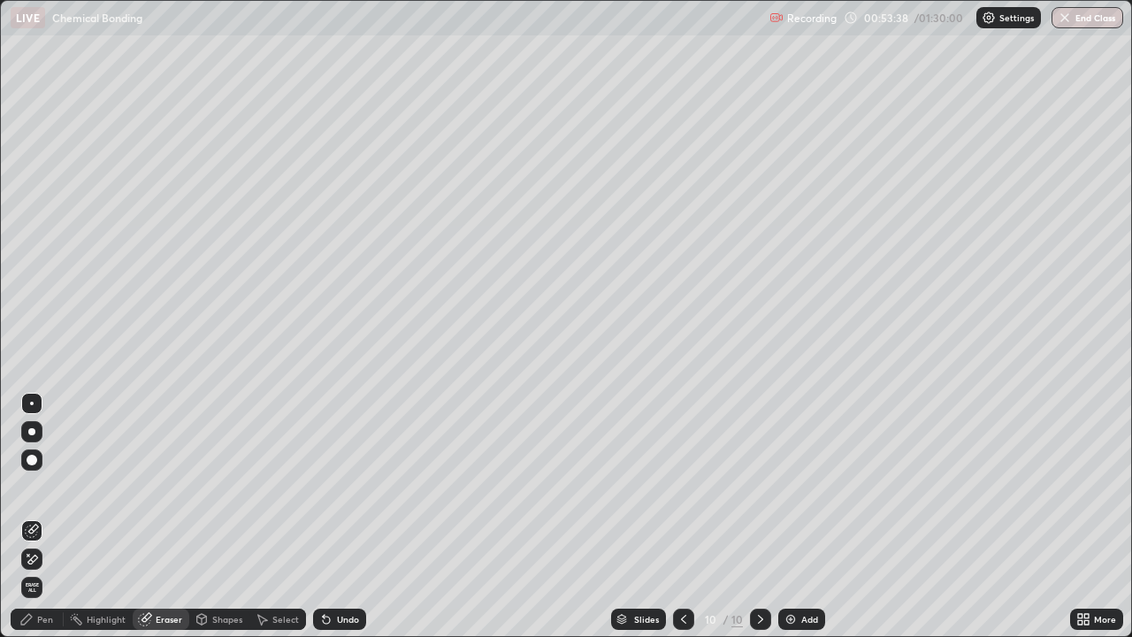
click at [45, 516] on div "Pen" at bounding box center [45, 618] width 16 height 9
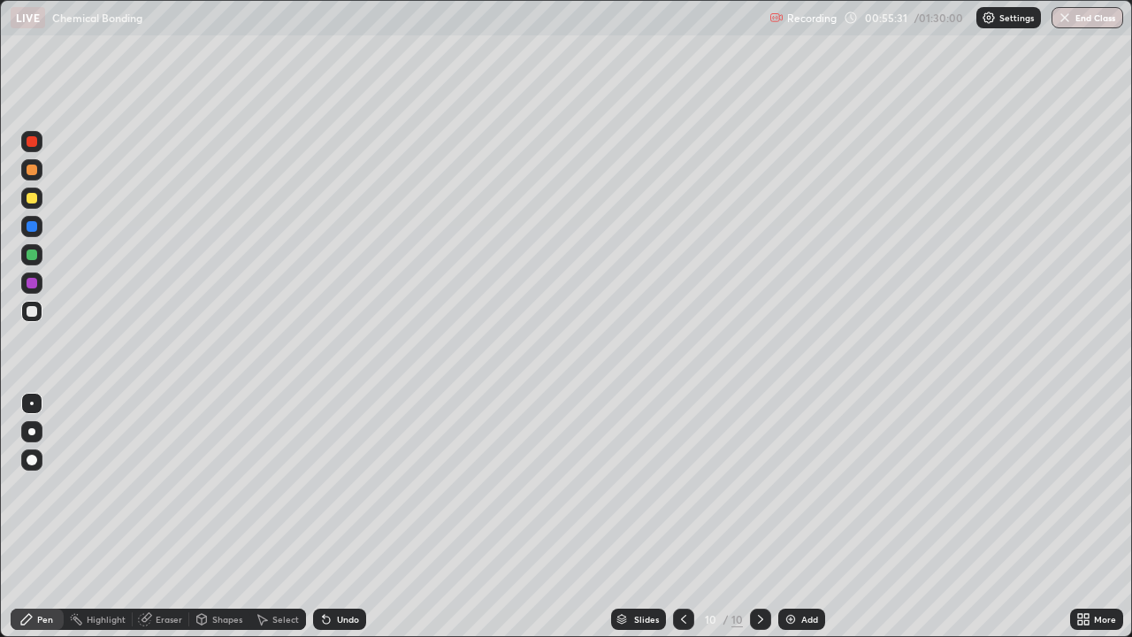
click at [793, 516] on img at bounding box center [790, 619] width 14 height 14
click at [34, 199] on div at bounding box center [32, 198] width 11 height 11
click at [324, 516] on icon at bounding box center [326, 619] width 7 height 7
click at [332, 516] on div "Undo" at bounding box center [339, 618] width 53 height 21
click at [32, 311] on div at bounding box center [32, 311] width 11 height 11
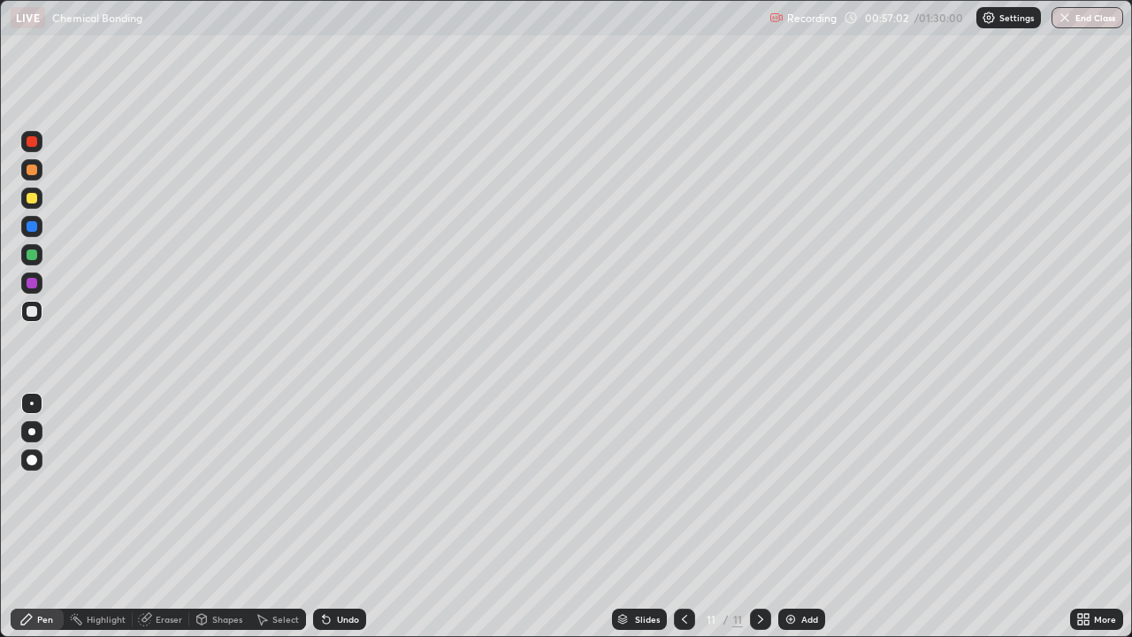
click at [33, 201] on div at bounding box center [32, 198] width 11 height 11
click at [214, 516] on div "Shapes" at bounding box center [227, 618] width 30 height 9
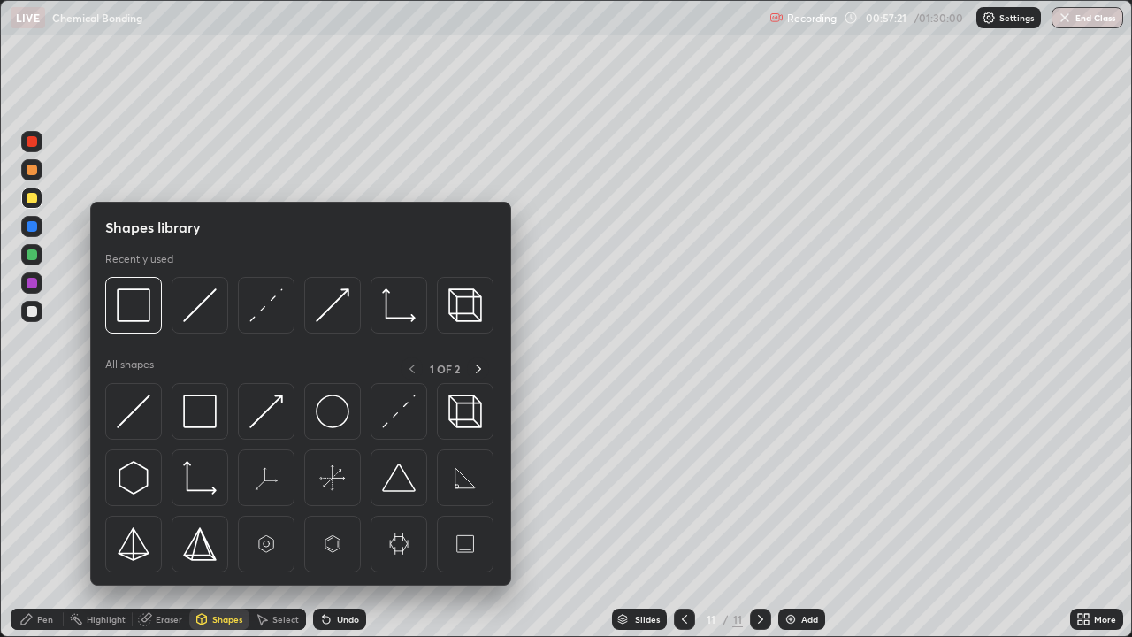
click at [168, 516] on div "Eraser" at bounding box center [169, 618] width 27 height 9
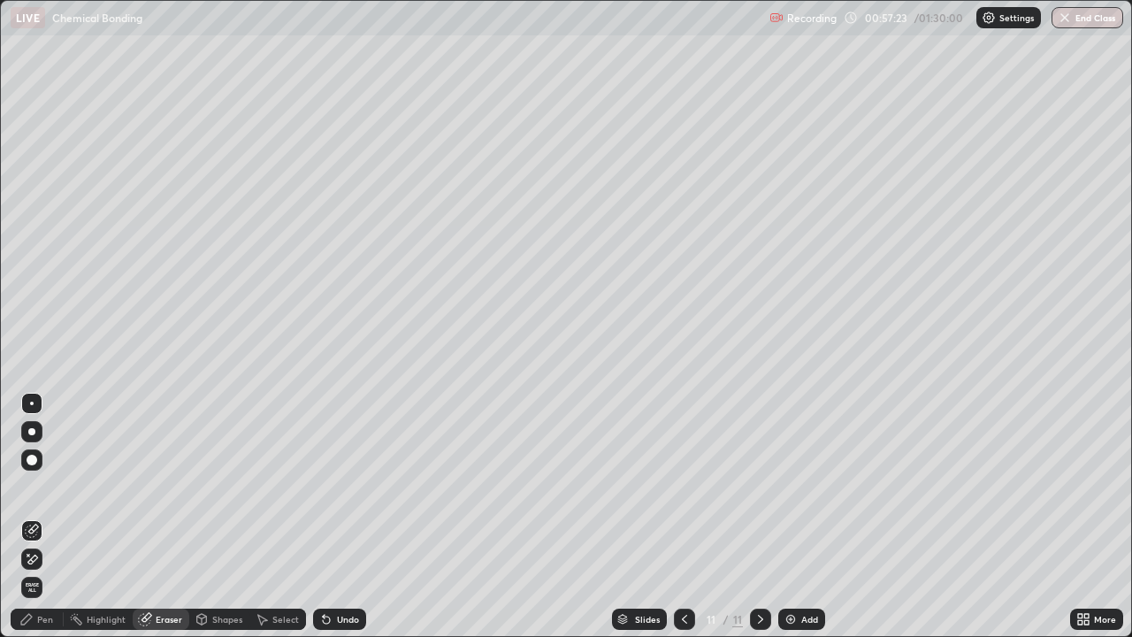
click at [45, 516] on div "Pen" at bounding box center [45, 618] width 16 height 9
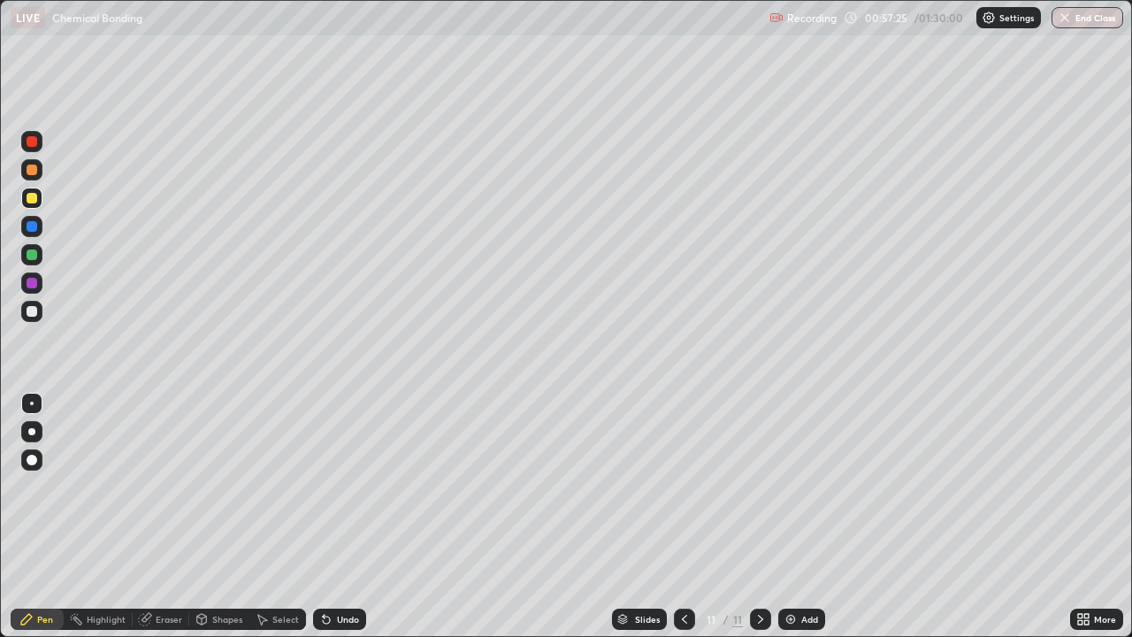
click at [32, 311] on div at bounding box center [32, 311] width 11 height 11
click at [809, 516] on div "Add" at bounding box center [801, 618] width 47 height 21
click at [32, 198] on div at bounding box center [32, 198] width 11 height 11
click at [151, 516] on icon at bounding box center [145, 619] width 14 height 14
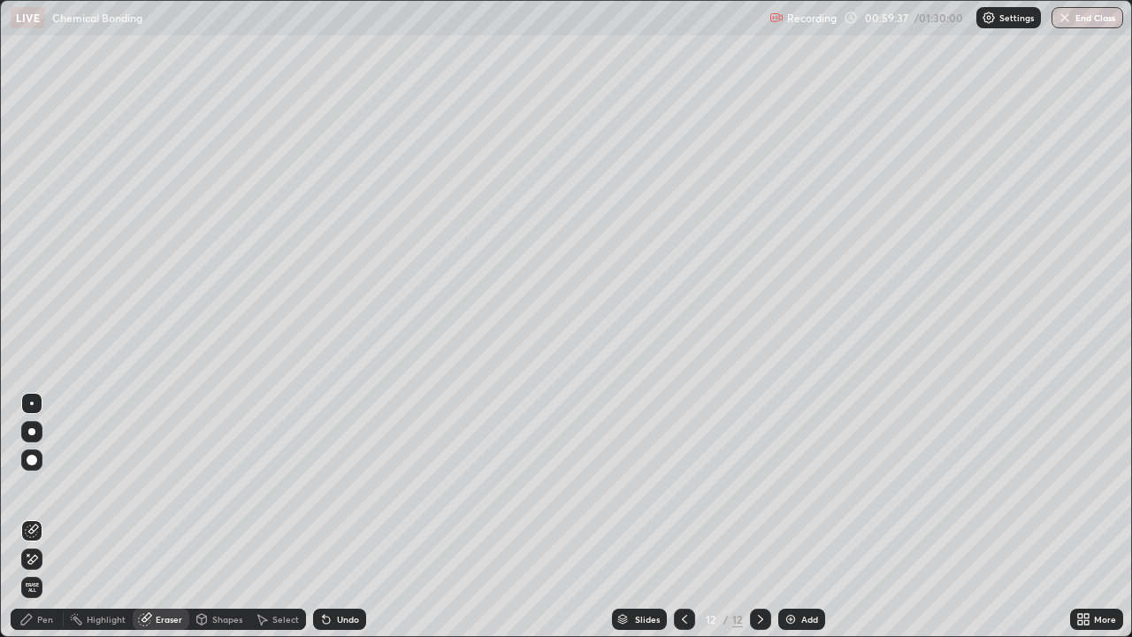
click at [47, 516] on div "Pen" at bounding box center [45, 618] width 16 height 9
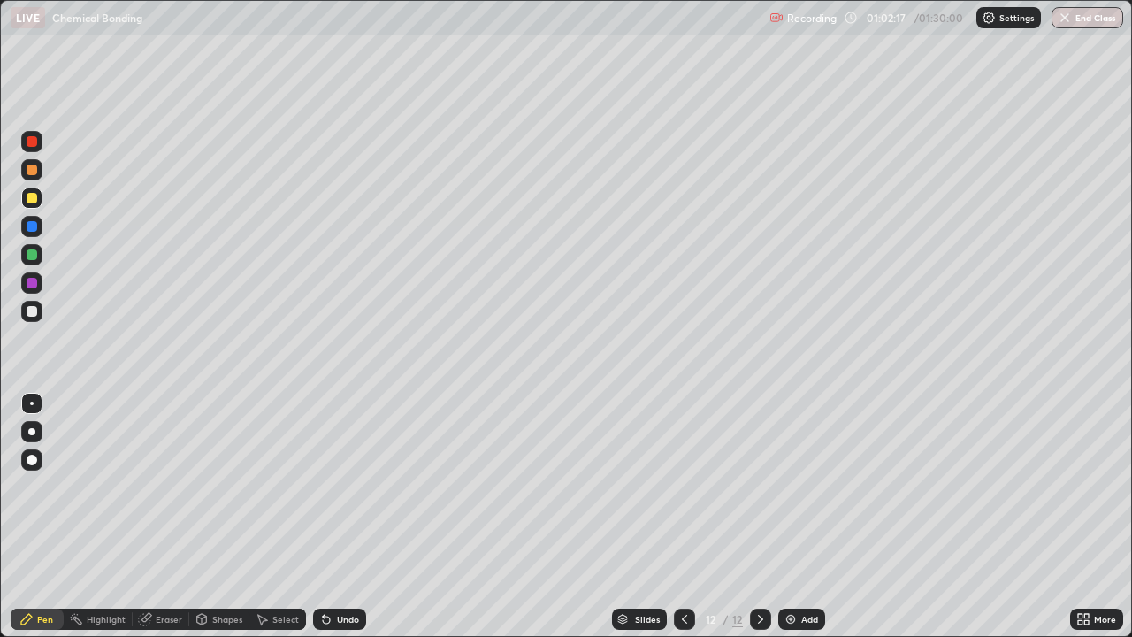
click at [29, 310] on div at bounding box center [32, 311] width 11 height 11
click at [796, 516] on img at bounding box center [790, 619] width 14 height 14
click at [677, 516] on icon at bounding box center [684, 619] width 14 height 14
click at [759, 516] on icon at bounding box center [760, 619] width 14 height 14
click at [35, 255] on div at bounding box center [32, 254] width 11 height 11
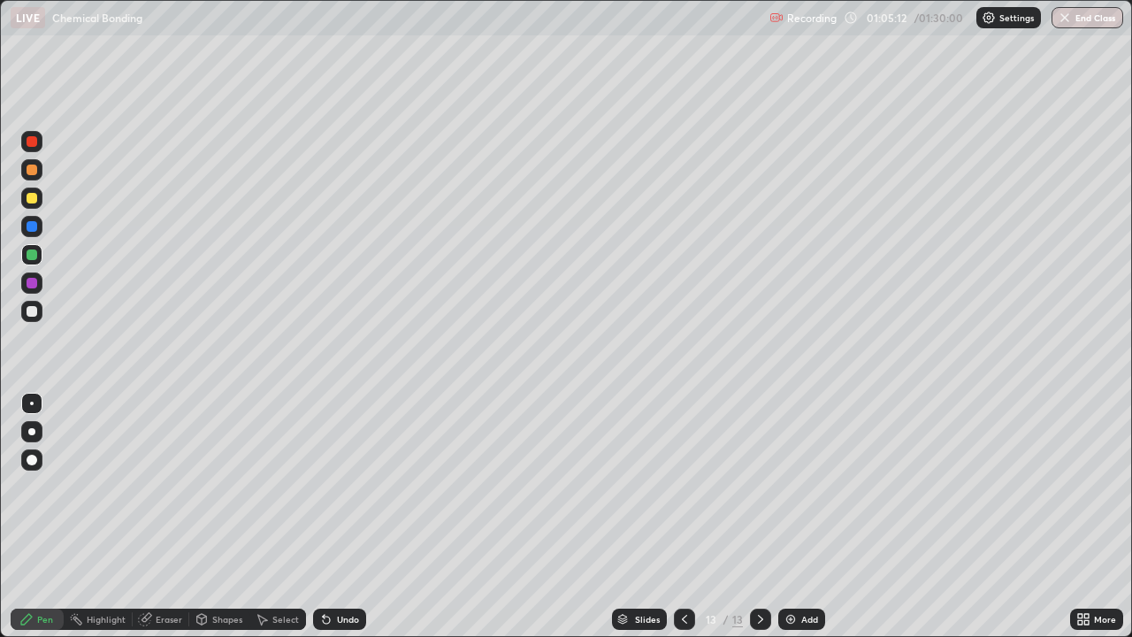
click at [180, 516] on div "Eraser" at bounding box center [169, 618] width 27 height 9
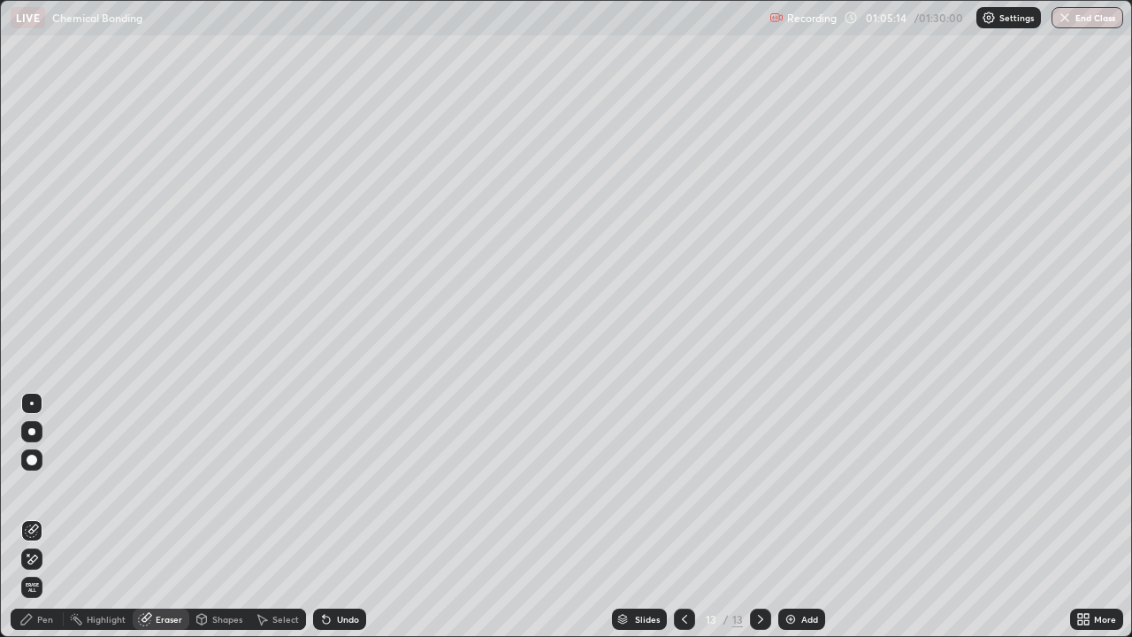
click at [71, 516] on circle at bounding box center [71, 617] width 2 height 2
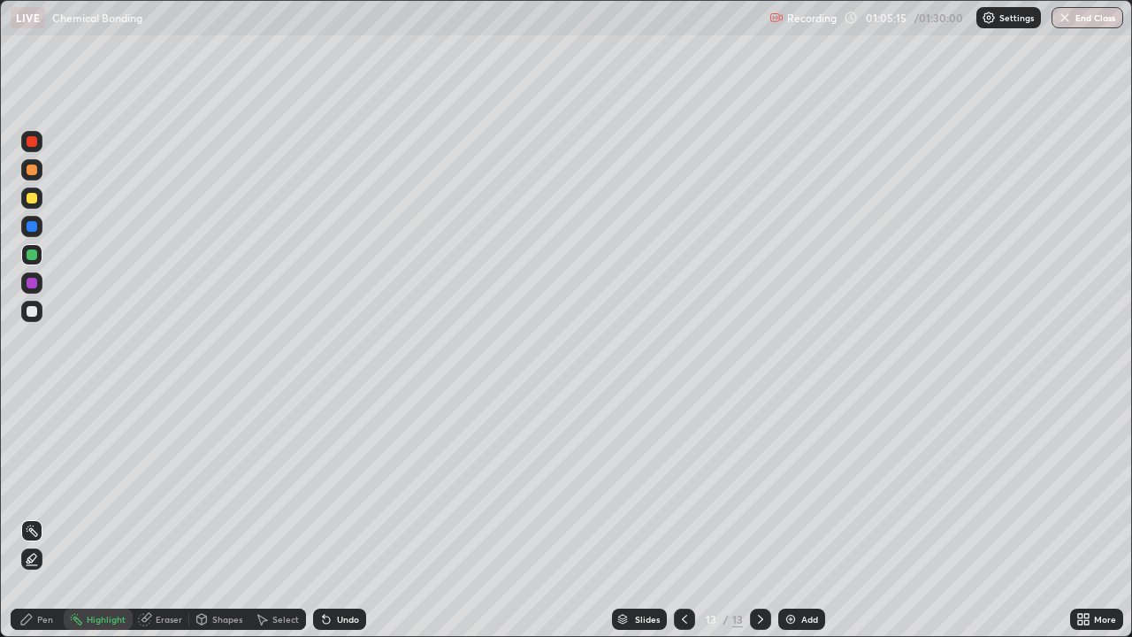
click at [46, 516] on div "Pen" at bounding box center [45, 618] width 16 height 9
click at [32, 311] on div at bounding box center [32, 311] width 11 height 11
click at [167, 516] on div "Eraser" at bounding box center [169, 618] width 27 height 9
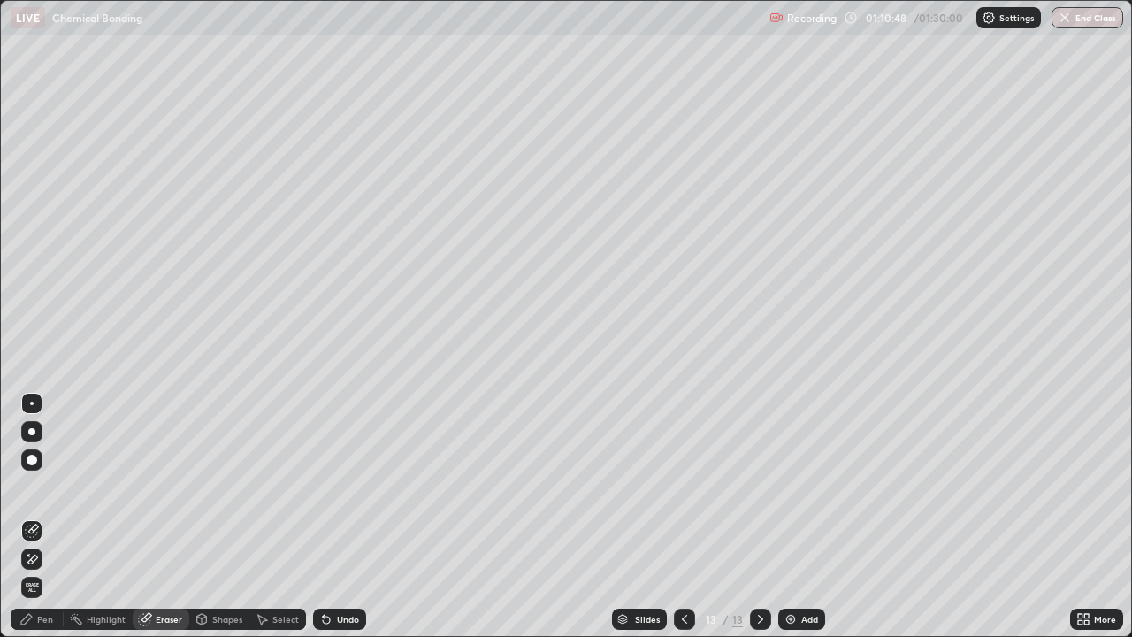
click at [42, 516] on div "Pen" at bounding box center [45, 618] width 16 height 9
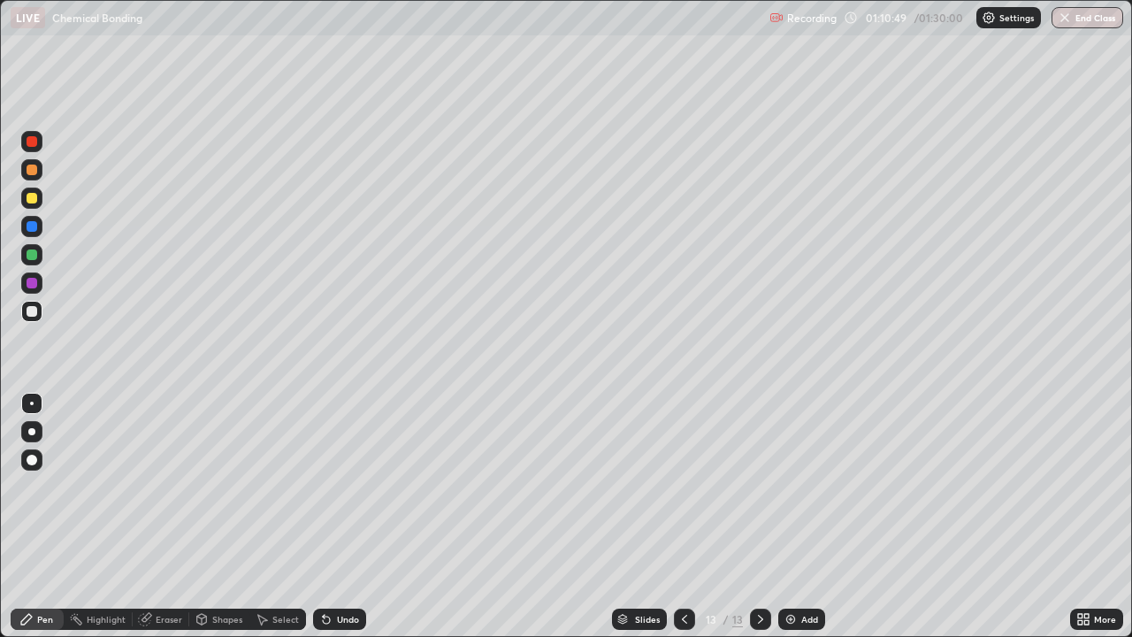
click at [32, 226] on div at bounding box center [32, 226] width 11 height 11
click at [32, 198] on div at bounding box center [32, 198] width 11 height 11
click at [794, 516] on img at bounding box center [790, 619] width 14 height 14
click at [32, 311] on div at bounding box center [32, 311] width 11 height 11
click at [1096, 20] on button "End Class" at bounding box center [1087, 17] width 72 height 21
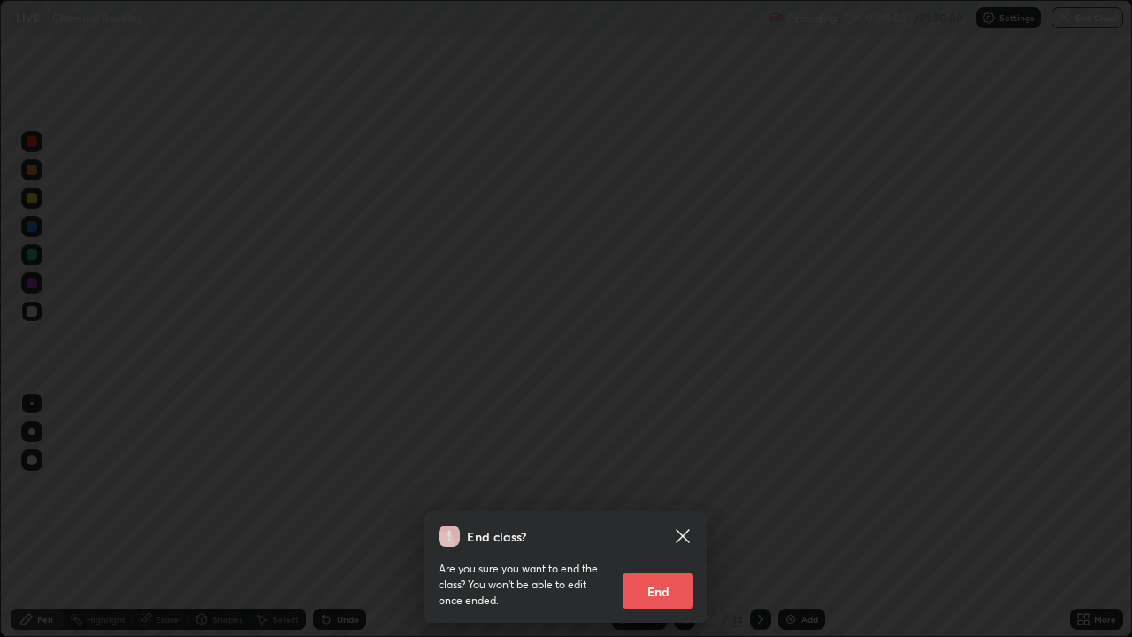
click at [660, 516] on button "End" at bounding box center [657, 590] width 71 height 35
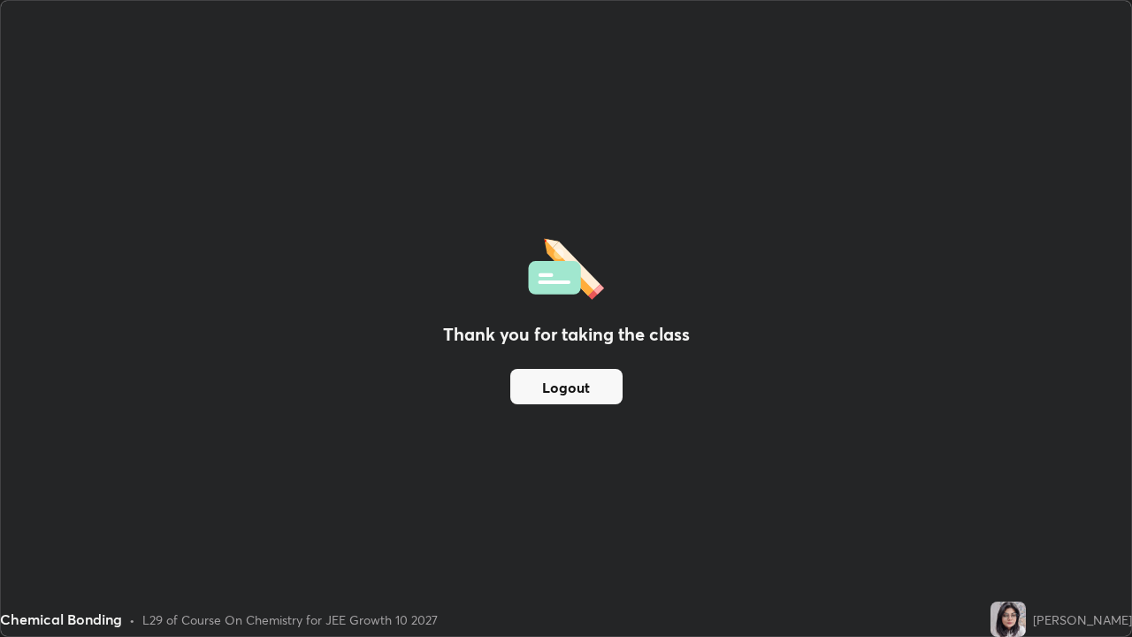
click at [595, 386] on button "Logout" at bounding box center [566, 386] width 112 height 35
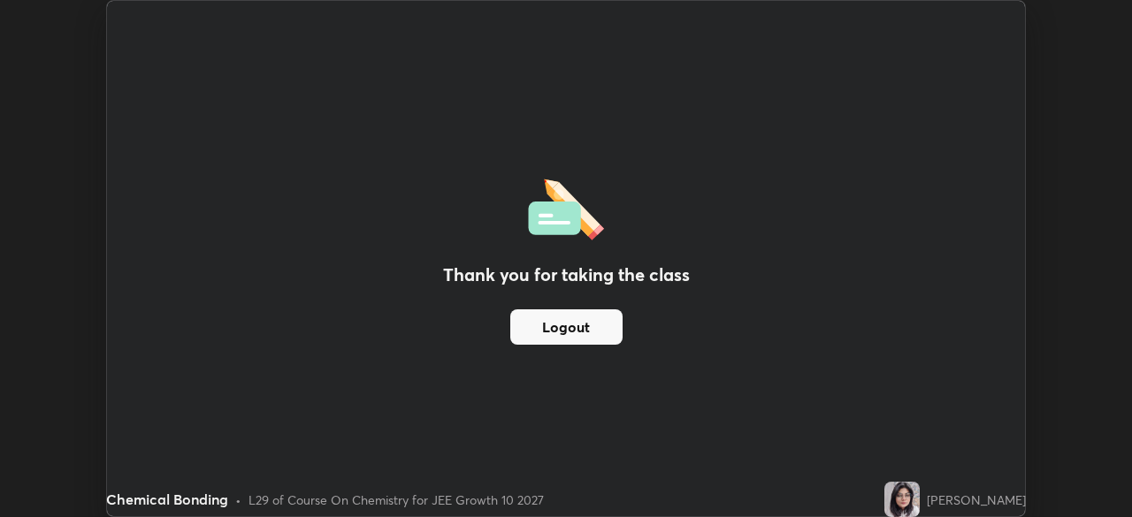
scroll to position [87887, 87273]
